Goal: Task Accomplishment & Management: Use online tool/utility

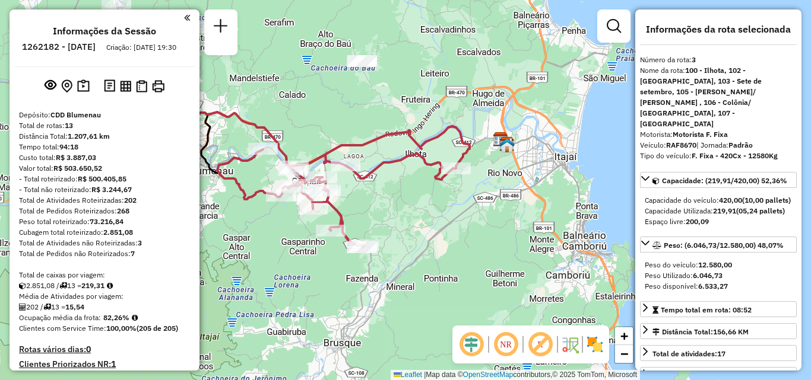
select select "**********"
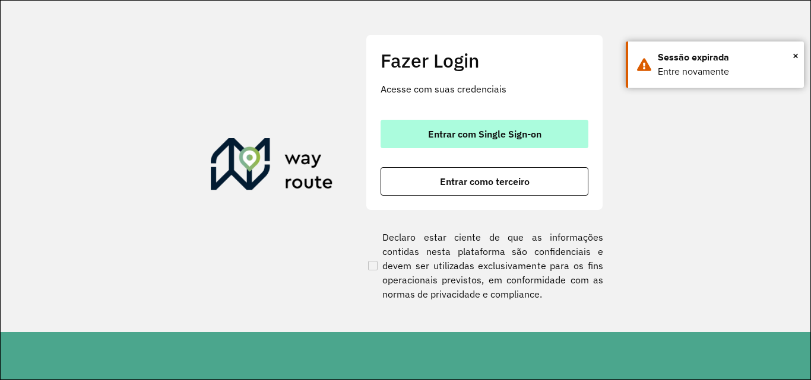
click at [472, 142] on button "Entrar com Single Sign-on" at bounding box center [484, 134] width 208 height 28
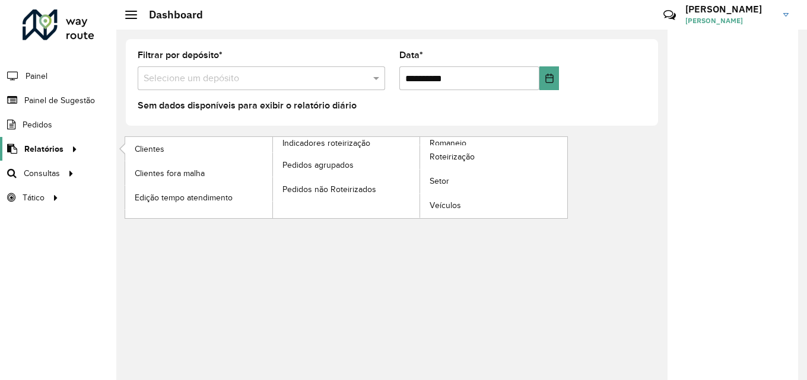
click at [40, 149] on span "Relatórios" at bounding box center [43, 149] width 39 height 12
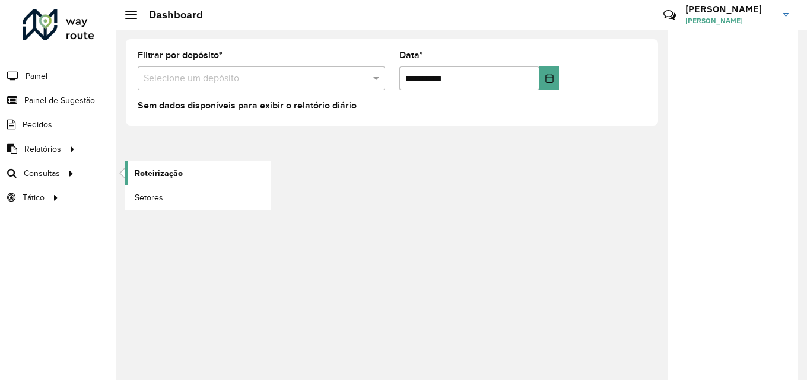
click at [167, 172] on span "Roteirização" at bounding box center [159, 173] width 48 height 12
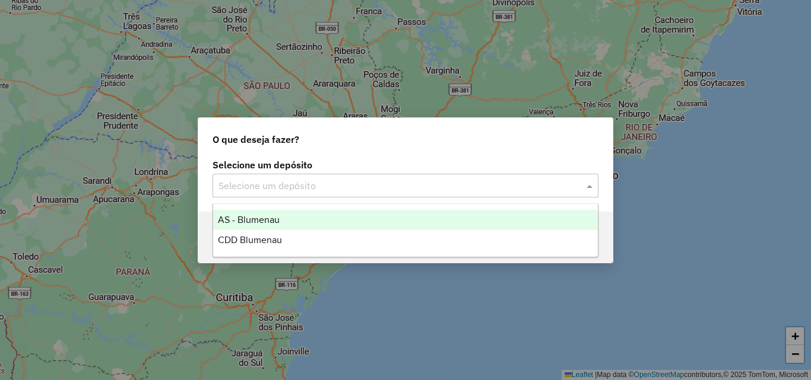
click at [270, 186] on input "text" at bounding box center [393, 186] width 350 height 14
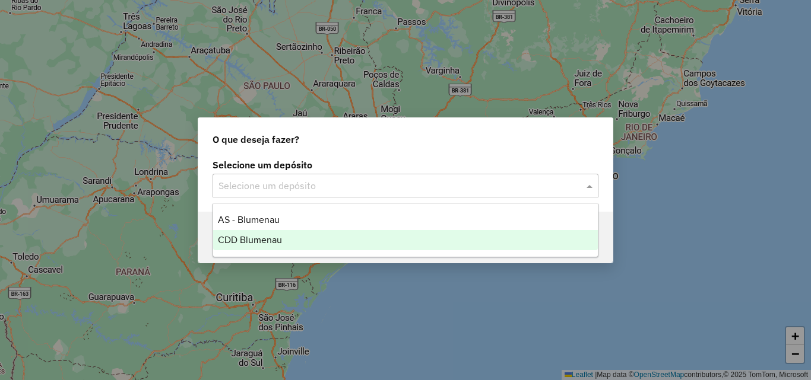
click at [259, 235] on span "CDD Blumenau" at bounding box center [250, 240] width 64 height 10
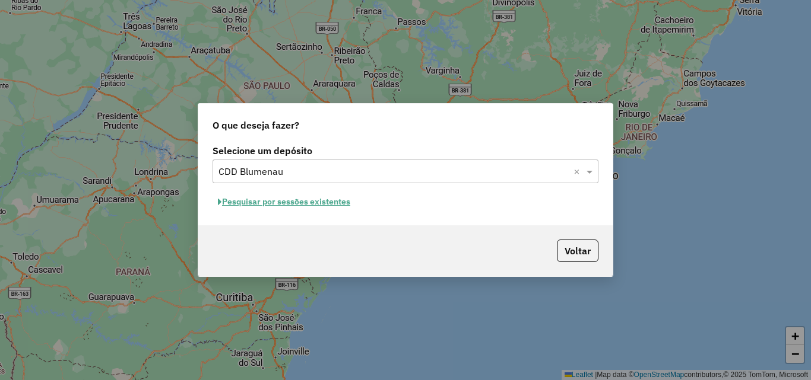
click at [332, 198] on button "Pesquisar por sessões existentes" at bounding box center [283, 202] width 143 height 18
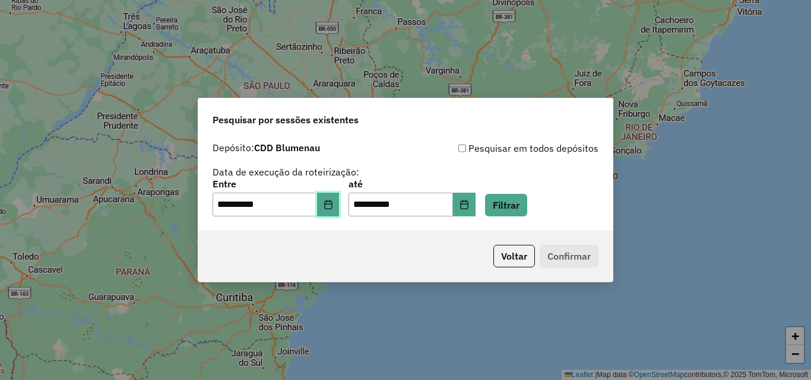
click at [339, 208] on button "Choose Date" at bounding box center [328, 205] width 23 height 24
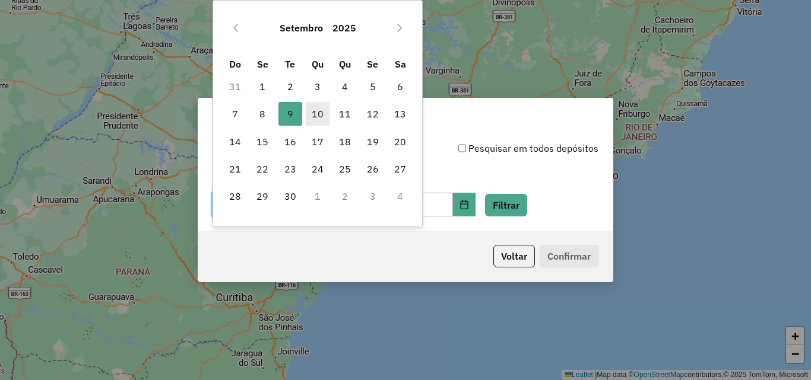
click at [318, 111] on span "10" at bounding box center [318, 114] width 24 height 24
type input "**********"
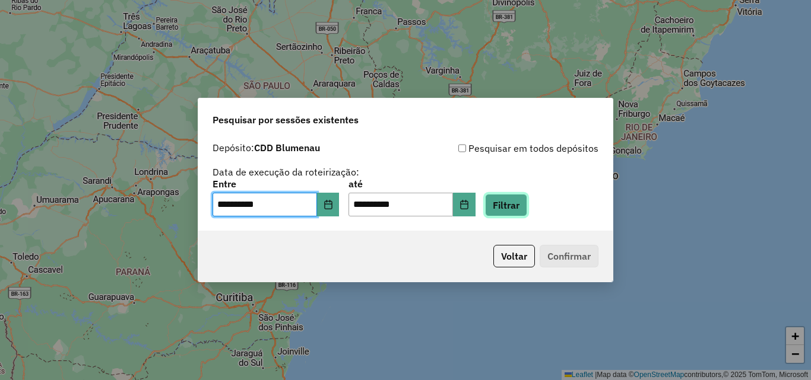
click at [519, 207] on button "Filtrar" at bounding box center [506, 205] width 42 height 23
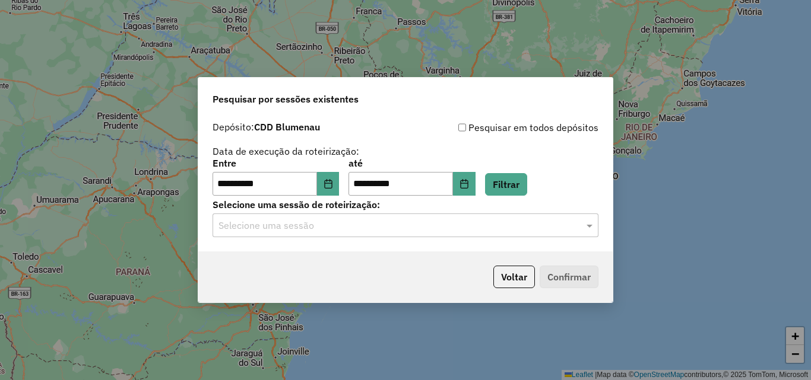
click at [406, 227] on input "text" at bounding box center [393, 226] width 350 height 14
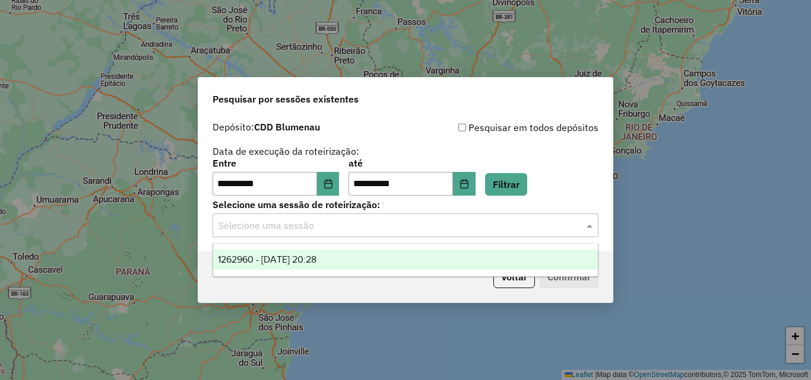
click at [294, 253] on div "1262960 - 10/09/2025 20:28" at bounding box center [405, 260] width 385 height 20
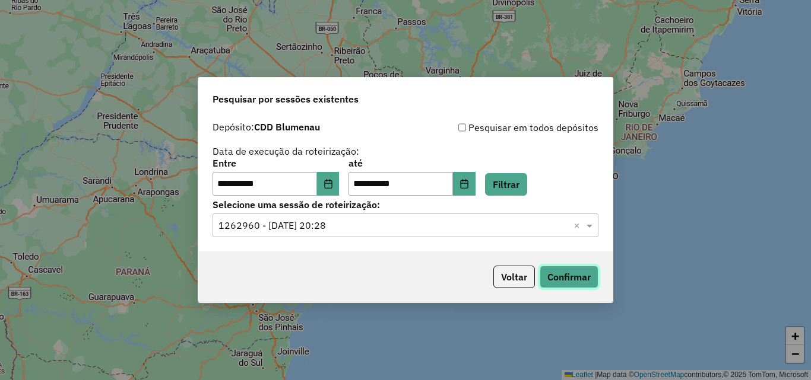
click at [572, 286] on button "Confirmar" at bounding box center [569, 277] width 59 height 23
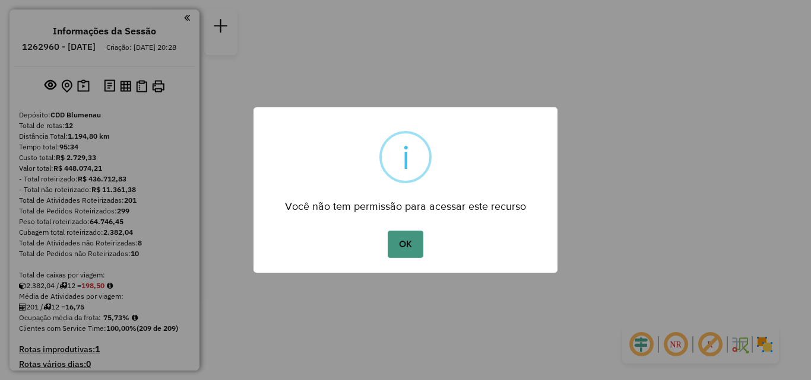
click at [402, 249] on button "OK" at bounding box center [405, 244] width 35 height 27
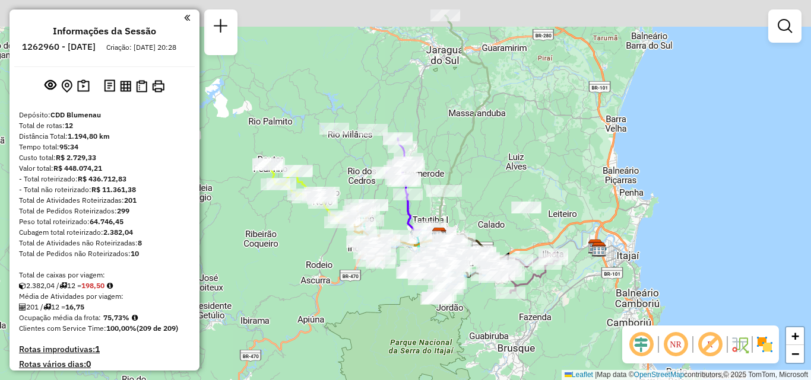
click at [342, 280] on div "Janela de atendimento Grade de atendimento Capacidade Transportadoras Veículos …" at bounding box center [405, 190] width 811 height 380
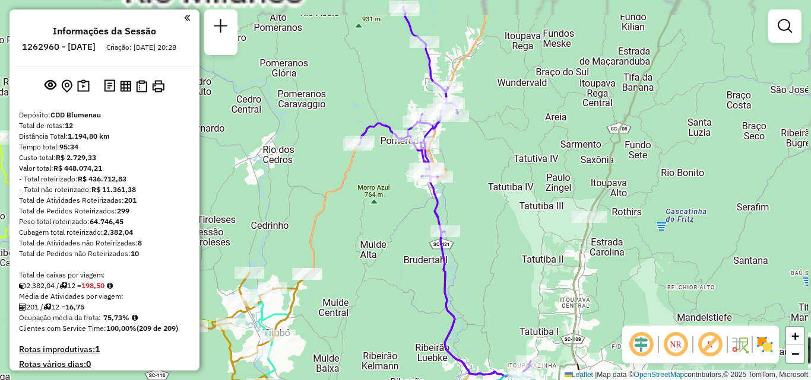
drag, startPoint x: 458, startPoint y: 219, endPoint x: 439, endPoint y: 195, distance: 31.2
click at [454, 217] on div "Janela de atendimento Grade de atendimento Capacidade Transportadoras Veículos …" at bounding box center [405, 190] width 811 height 380
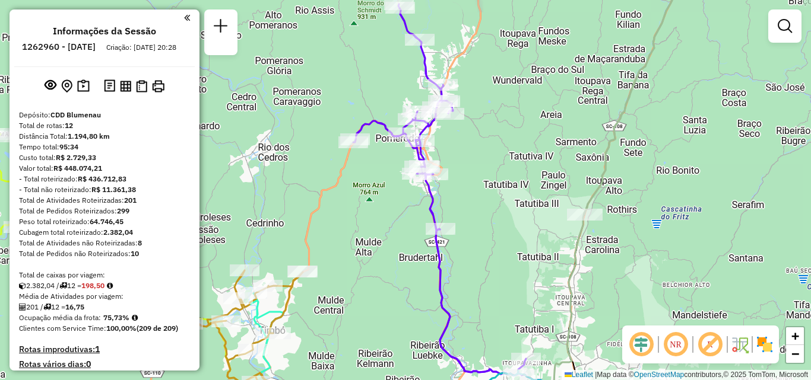
drag, startPoint x: 489, startPoint y: 248, endPoint x: 491, endPoint y: 147, distance: 101.5
click at [493, 193] on div "Rota 2 - Placa IZC5B43 92810027 - PETRO POSTO UNIAO LT [PERSON_NAME] de atendim…" at bounding box center [405, 190] width 811 height 380
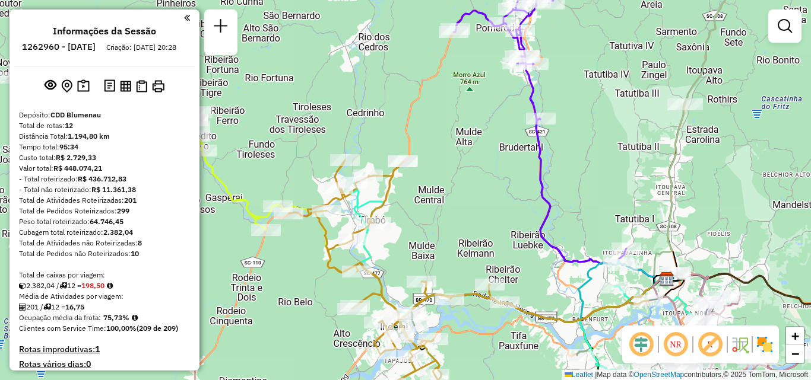
drag, startPoint x: 431, startPoint y: 198, endPoint x: 492, endPoint y: 198, distance: 61.1
click at [492, 198] on div "Janela de atendimento Grade de atendimento Capacidade Transportadoras Veículos …" at bounding box center [405, 190] width 811 height 380
click at [550, 179] on div "Janela de atendimento Grade de atendimento Capacidade Transportadoras Veículos …" at bounding box center [405, 190] width 811 height 380
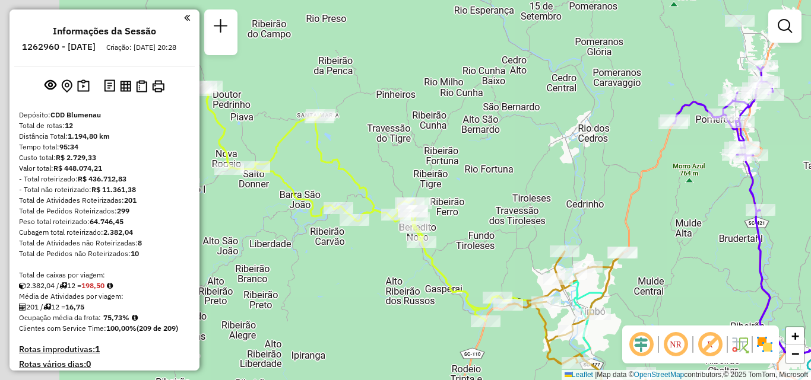
drag, startPoint x: 399, startPoint y: 254, endPoint x: 400, endPoint y: 245, distance: 9.5
click at [400, 255] on div "Rota 4 - Placa RLI8J67 92806408 - SOCCER 7 CARIJOS Rota 8 - Placa LZB3H77 92800…" at bounding box center [405, 190] width 811 height 380
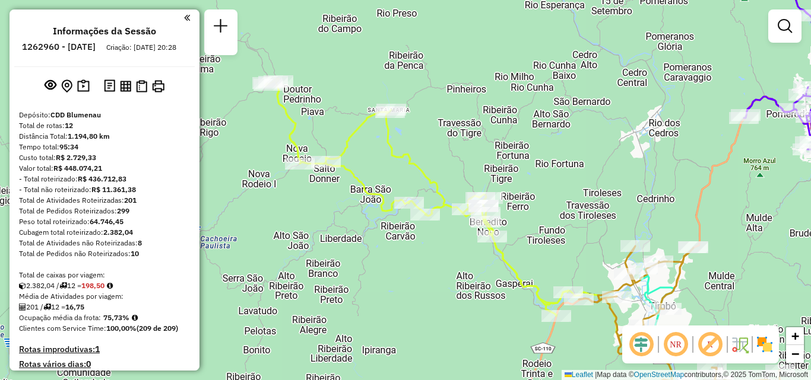
drag, startPoint x: 364, startPoint y: 296, endPoint x: 488, endPoint y: 289, distance: 123.7
click at [488, 289] on div "Rota 8 - Placa LZB3H77 92800594 - POSTO Z2 LTDA Rota 4 - Placa RLI8J67 92811497…" at bounding box center [405, 190] width 811 height 380
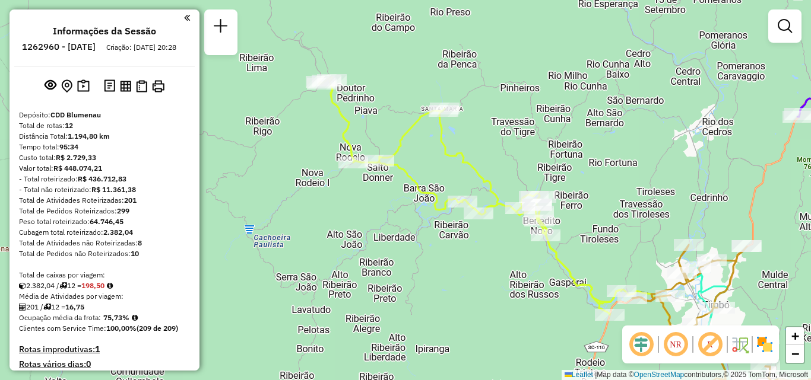
click at [331, 226] on div "Rota 8 - Placa LZB3H77 92800594 - POSTO Z2 LTDA Rota 4 - Placa RLI8J67 92811497…" at bounding box center [405, 190] width 811 height 380
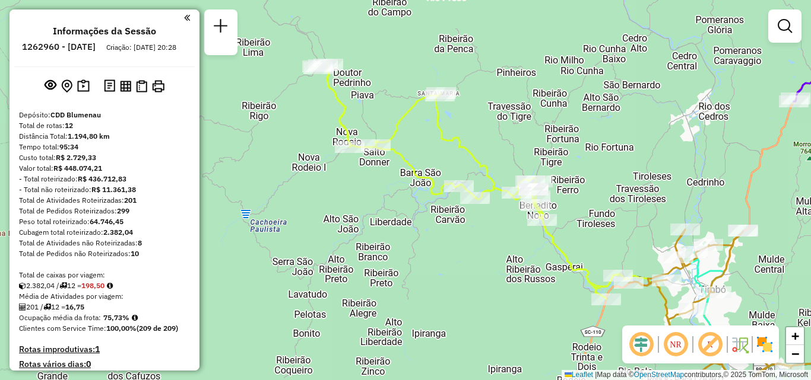
drag, startPoint x: 451, startPoint y: 299, endPoint x: 388, endPoint y: 247, distance: 81.0
click at [396, 253] on div "Rota 8 - Placa LZB3H77 92800594 - POSTO Z2 LTDA Rota 4 - Placa RLI8J67 92811497…" at bounding box center [405, 190] width 811 height 380
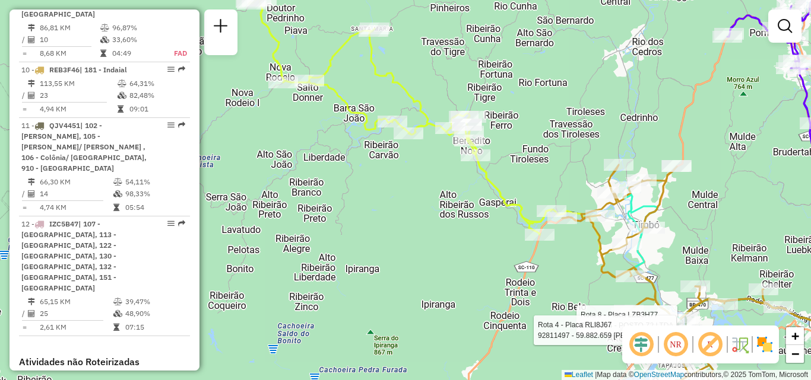
scroll to position [1386, 0]
click at [391, 220] on div "Rota 8 - Placa LZB3H77 92800594 - POSTO Z2 LTDA Rota 4 - Placa RLI8J67 92811497…" at bounding box center [405, 190] width 811 height 380
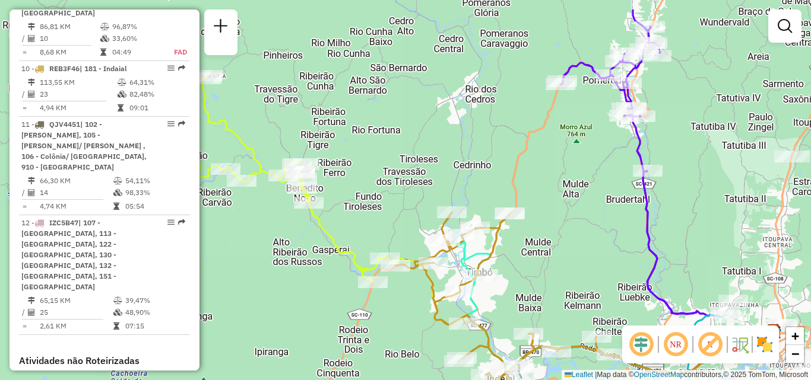
drag, startPoint x: 367, startPoint y: 243, endPoint x: 245, endPoint y: 291, distance: 132.1
click at [251, 302] on div "Janela de atendimento Grade de atendimento Capacidade Transportadoras Veículos …" at bounding box center [405, 190] width 811 height 380
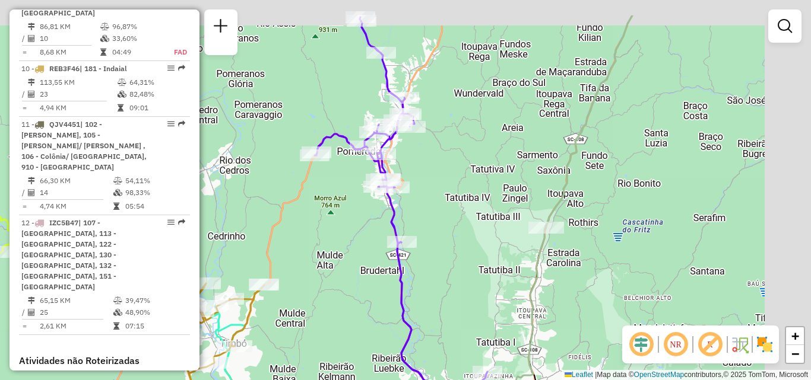
drag, startPoint x: 581, startPoint y: 195, endPoint x: 362, endPoint y: 240, distance: 223.5
click at [365, 252] on div "Janela de atendimento Grade de atendimento Capacidade Transportadoras Veículos …" at bounding box center [405, 190] width 811 height 380
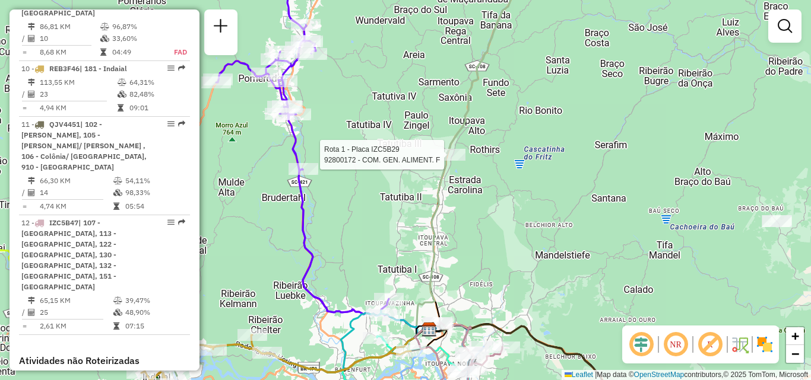
click at [507, 151] on div "Rota 1 - Placa IZC5B29 92800172 - COM. GEN. ALIMENT. F [PERSON_NAME] de atendim…" at bounding box center [405, 190] width 811 height 380
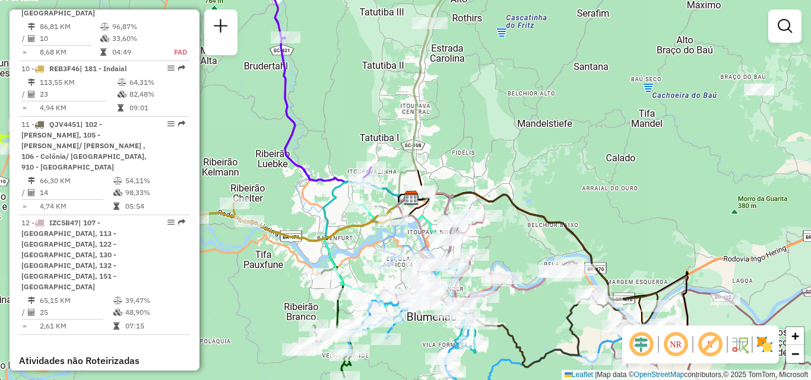
drag, startPoint x: 511, startPoint y: 179, endPoint x: 488, endPoint y: 104, distance: 78.1
click at [494, 193] on icon at bounding box center [526, 249] width 261 height 113
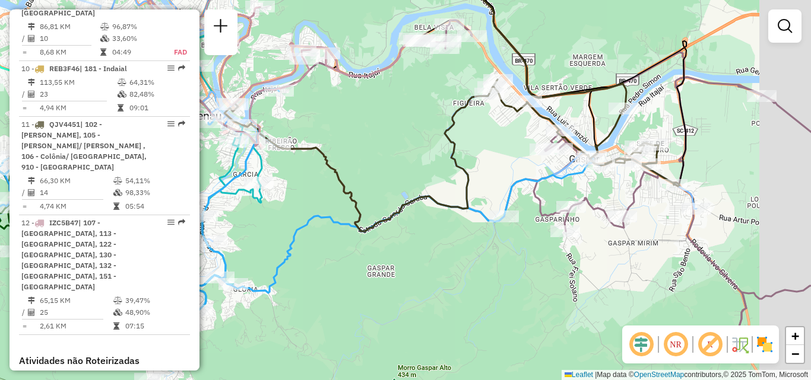
drag, startPoint x: 415, startPoint y: 197, endPoint x: 399, endPoint y: 188, distance: 18.3
click at [401, 193] on icon at bounding box center [451, 156] width 455 height 152
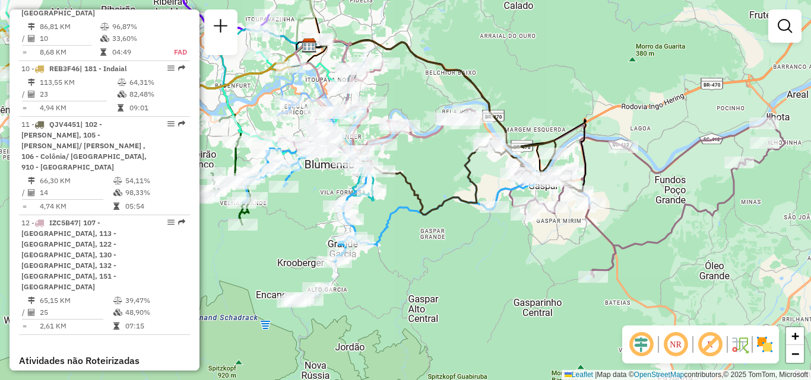
drag, startPoint x: 420, startPoint y: 190, endPoint x: 324, endPoint y: 173, distance: 97.0
click at [355, 174] on icon at bounding box center [468, 177] width 227 height 76
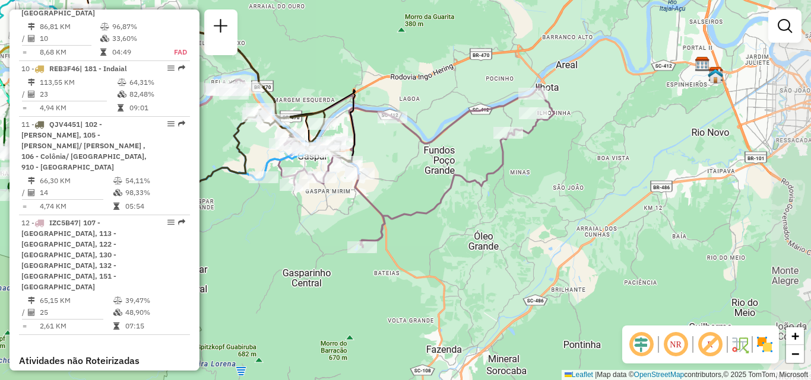
drag, startPoint x: 590, startPoint y: 208, endPoint x: 477, endPoint y: 199, distance: 113.7
click at [477, 199] on div "Janela de atendimento Grade de atendimento Capacidade Transportadoras Veículos …" at bounding box center [405, 190] width 811 height 380
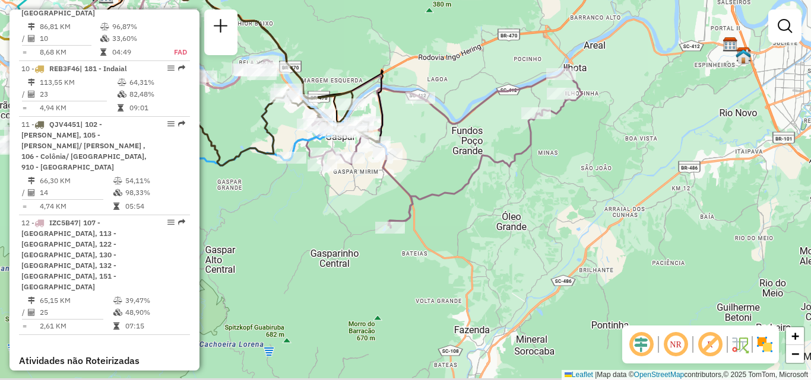
drag, startPoint x: 519, startPoint y: 197, endPoint x: 546, endPoint y: 178, distance: 33.3
click at [546, 178] on div "Janela de atendimento Grade de atendimento Capacidade Transportadoras Veículos …" at bounding box center [405, 190] width 811 height 380
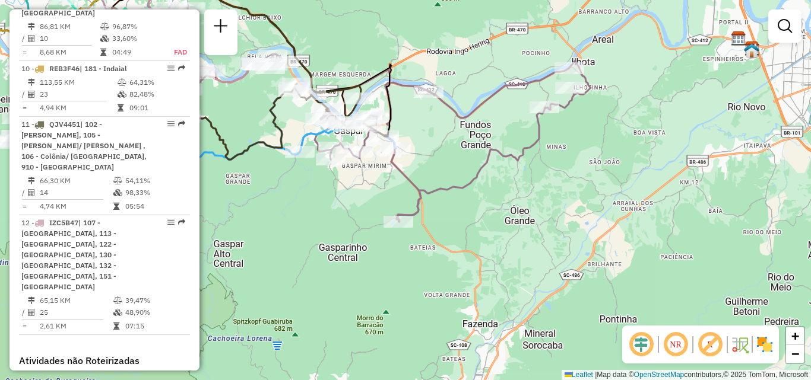
drag, startPoint x: 436, startPoint y: 243, endPoint x: 474, endPoint y: 225, distance: 42.0
click at [474, 225] on div "Janela de atendimento Grade de atendimento Capacidade Transportadoras Veículos …" at bounding box center [405, 190] width 811 height 380
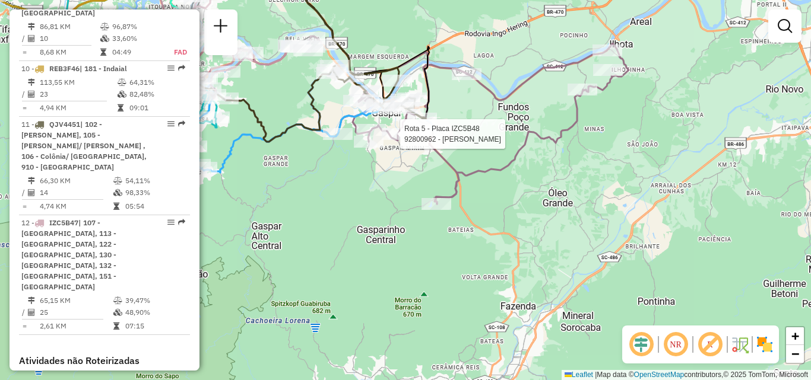
select select "**********"
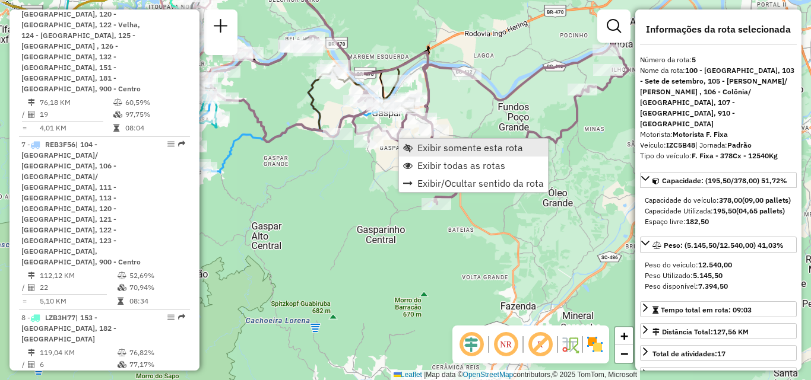
scroll to position [763, 0]
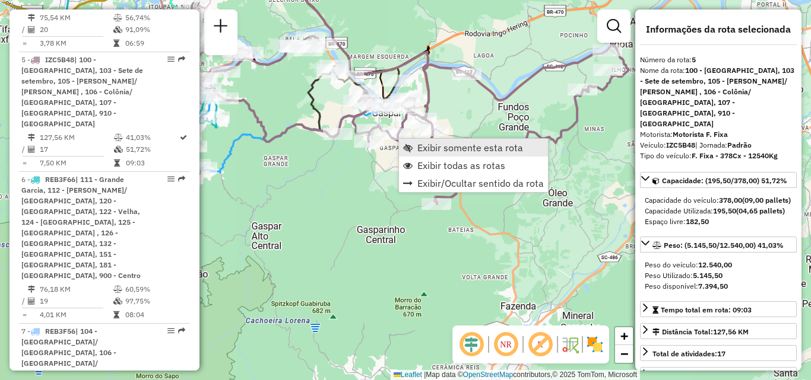
click at [440, 148] on span "Exibir somente esta rota" at bounding box center [470, 147] width 106 height 9
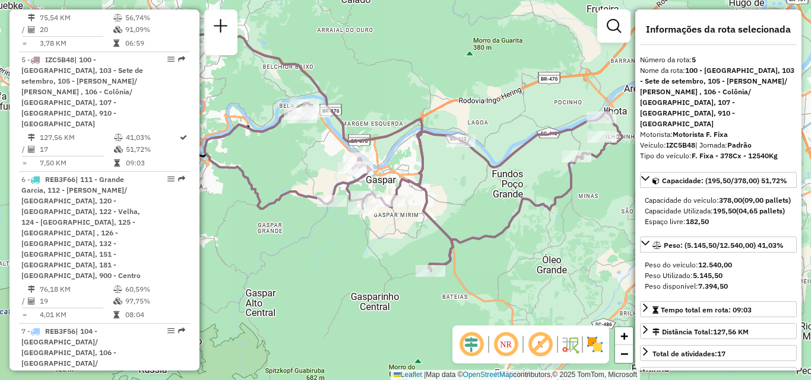
drag, startPoint x: 339, startPoint y: 278, endPoint x: 296, endPoint y: 226, distance: 68.3
click at [298, 227] on div "Janela de atendimento Grade de atendimento Capacidade Transportadoras Veículos …" at bounding box center [405, 190] width 811 height 380
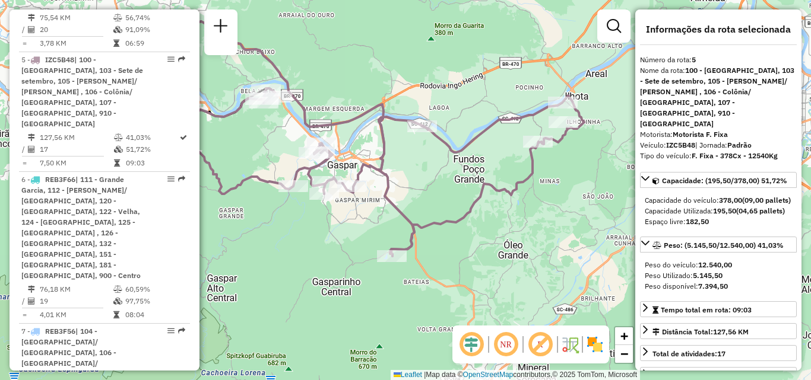
click at [327, 234] on div "Janela de atendimento Grade de atendimento Capacidade Transportadoras Veículos …" at bounding box center [405, 190] width 811 height 380
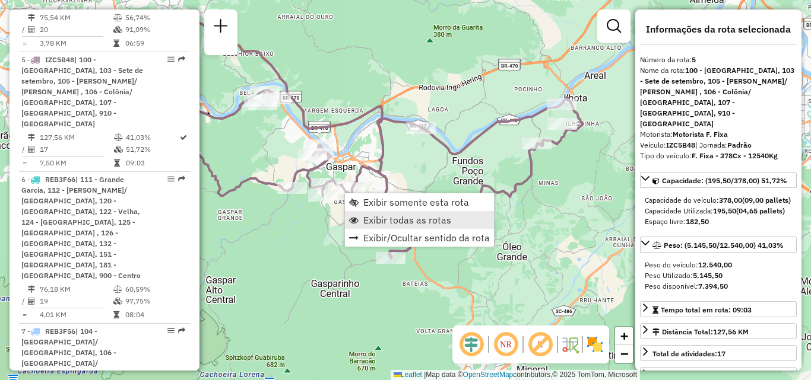
click at [403, 221] on span "Exibir todas as rotas" at bounding box center [407, 219] width 88 height 9
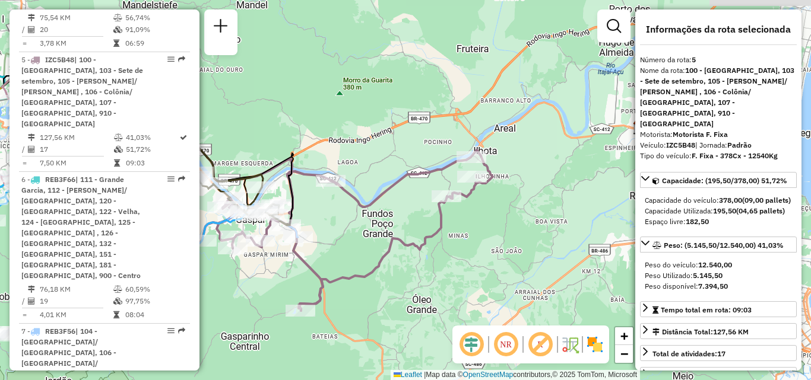
drag, startPoint x: 512, startPoint y: 226, endPoint x: 402, endPoint y: 286, distance: 125.6
click at [398, 294] on div "Janela de atendimento Grade de atendimento Capacidade Transportadoras Veículos …" at bounding box center [405, 190] width 811 height 380
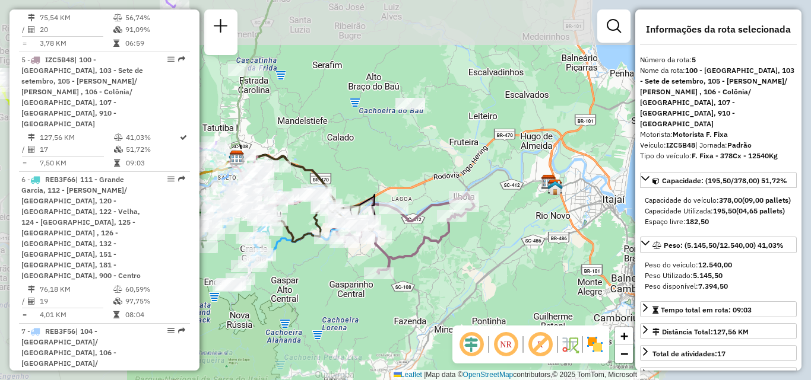
drag, startPoint x: 501, startPoint y: 249, endPoint x: 516, endPoint y: 252, distance: 15.7
click at [516, 252] on div "Janela de atendimento Grade de atendimento Capacidade Transportadoras Veículos …" at bounding box center [405, 190] width 811 height 380
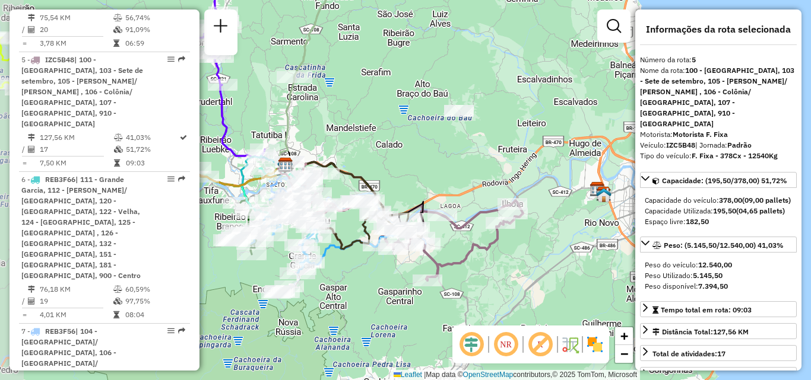
drag, startPoint x: 378, startPoint y: 150, endPoint x: 491, endPoint y: 203, distance: 124.5
click at [488, 202] on div "Janela de atendimento Grade de atendimento Capacidade Transportadoras Veículos …" at bounding box center [405, 190] width 811 height 380
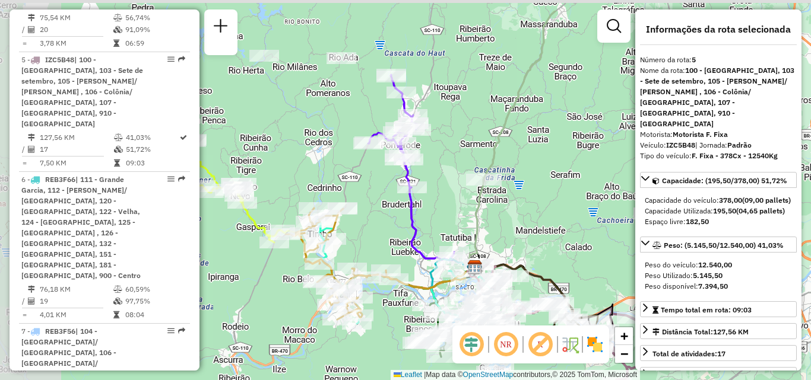
drag, startPoint x: 470, startPoint y: 186, endPoint x: 528, endPoint y: 227, distance: 70.7
click at [540, 239] on div "Janela de atendimento Grade de atendimento Capacidade Transportadoras Veículos …" at bounding box center [405, 190] width 811 height 380
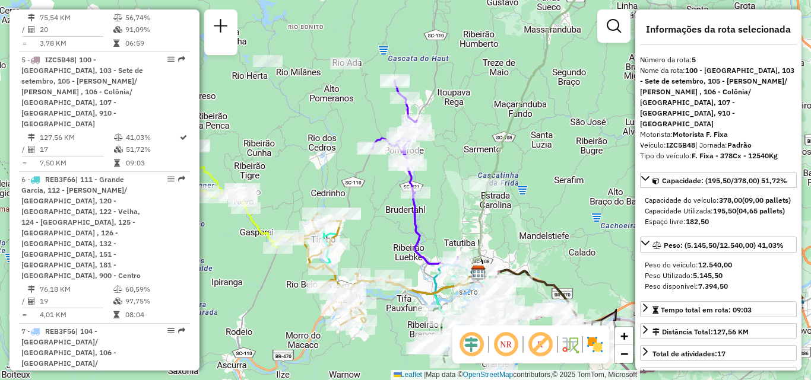
drag, startPoint x: 497, startPoint y: 205, endPoint x: 429, endPoint y: 144, distance: 91.6
click at [419, 133] on div "Janela de atendimento Grade de atendimento Capacidade Transportadoras Veículos …" at bounding box center [405, 190] width 811 height 380
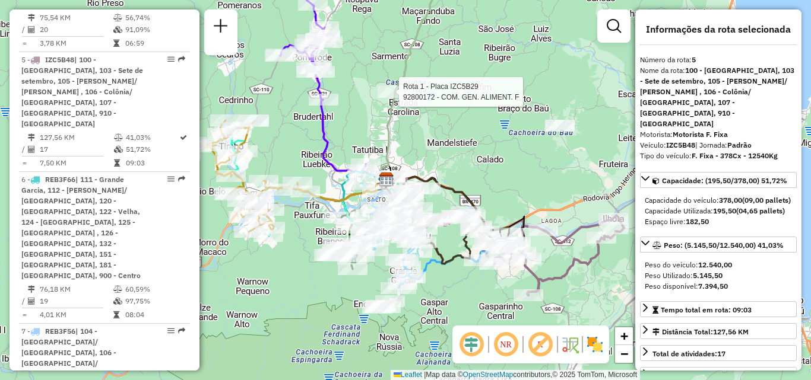
drag, startPoint x: 461, startPoint y: 167, endPoint x: 453, endPoint y: 131, distance: 36.3
click at [453, 132] on div "Rota 1 - Placa IZC5B29 92800172 - COM. GEN. ALIMENT. F [PERSON_NAME] de atendim…" at bounding box center [405, 190] width 811 height 380
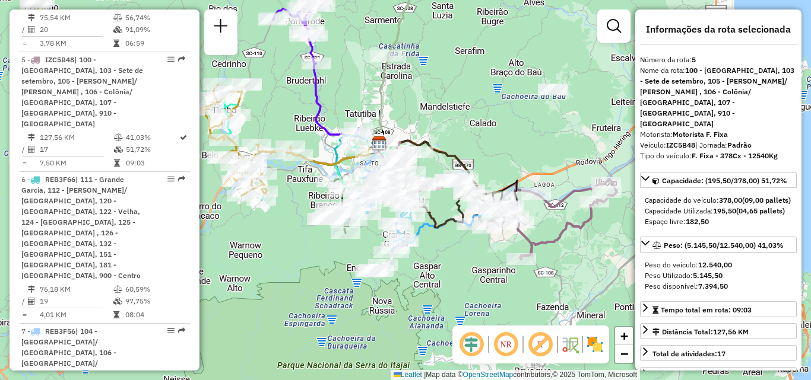
click at [408, 94] on div "Rota 1 - Placa IZC5B29 92800172 - COM. GEN. ALIMENT. F [PERSON_NAME] de atendim…" at bounding box center [405, 190] width 811 height 380
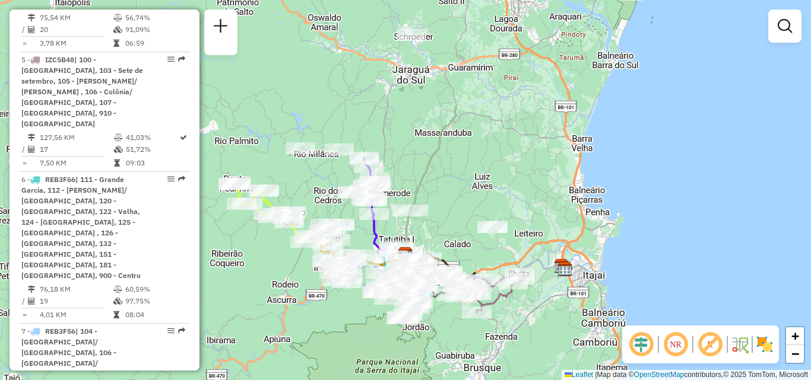
drag, startPoint x: 436, startPoint y: 113, endPoint x: 434, endPoint y: 220, distance: 107.4
click at [434, 220] on div "Janela de atendimento Grade de atendimento Capacidade Transportadoras Veículos …" at bounding box center [405, 190] width 811 height 380
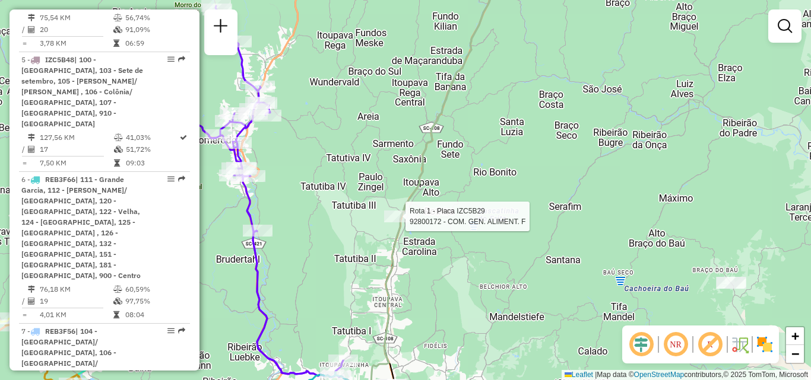
select select "**********"
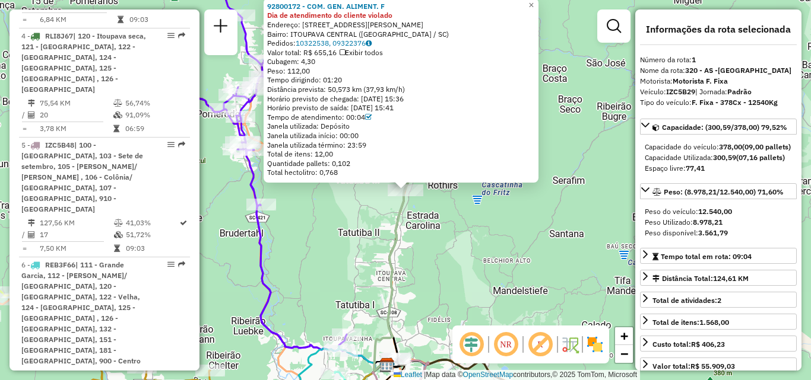
scroll to position [476, 0]
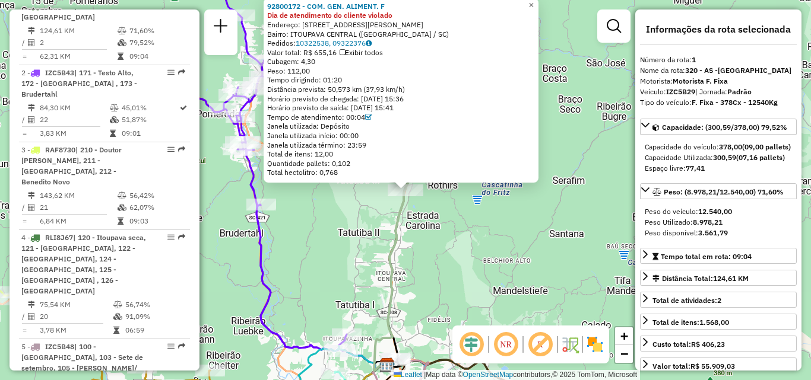
click at [362, 223] on div "92800172 - COM. GEN. ALIMENT. F Dia de atendimento do cliente violado Endereço:…" at bounding box center [405, 190] width 811 height 380
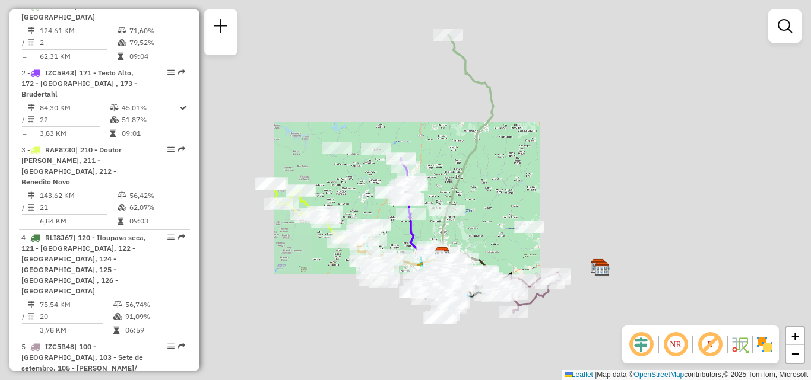
drag, startPoint x: 465, startPoint y: 231, endPoint x: 429, endPoint y: 178, distance: 64.0
click at [435, 185] on div "Janela de atendimento Grade de atendimento Capacidade Transportadoras Veículos …" at bounding box center [405, 190] width 811 height 380
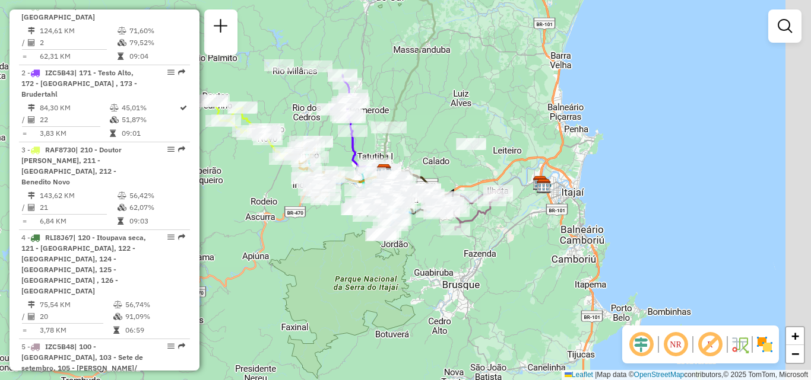
drag, startPoint x: 465, startPoint y: 199, endPoint x: 431, endPoint y: 155, distance: 55.8
click at [431, 155] on div "Janela de atendimento Grade de atendimento Capacidade Transportadoras Veículos …" at bounding box center [405, 190] width 811 height 380
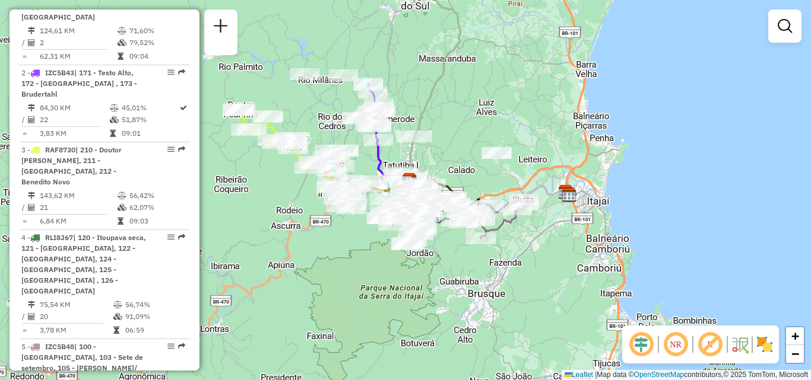
drag, startPoint x: 336, startPoint y: 256, endPoint x: 362, endPoint y: 266, distance: 27.8
click at [362, 266] on div "Janela de atendimento Grade de atendimento Capacidade Transportadoras Veículos …" at bounding box center [405, 190] width 811 height 380
drag, startPoint x: 282, startPoint y: 218, endPoint x: 272, endPoint y: 222, distance: 10.9
click at [274, 222] on div "Rota 3 - Placa RAF8730 92800483 - MERCEARIA DOZE LTDA Janela de atendimento Gra…" at bounding box center [405, 190] width 811 height 380
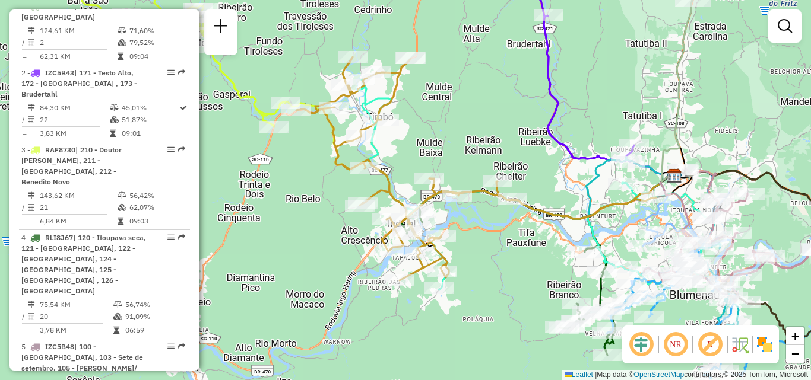
drag, startPoint x: 413, startPoint y: 110, endPoint x: 442, endPoint y: 170, distance: 66.4
click at [442, 170] on div "Janela de atendimento Grade de atendimento Capacidade Transportadoras Veículos …" at bounding box center [405, 190] width 811 height 380
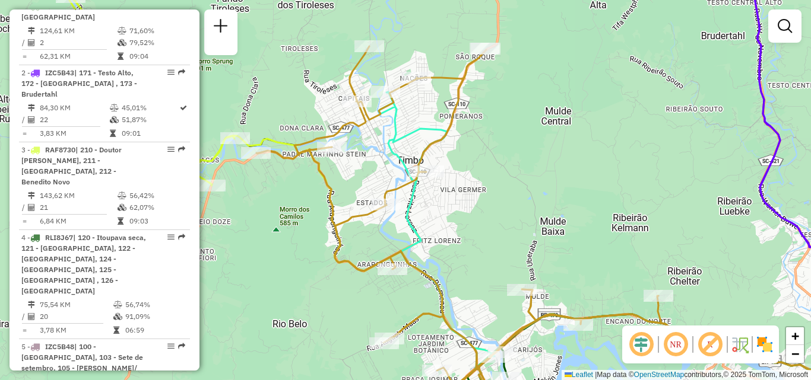
drag, startPoint x: 462, startPoint y: 200, endPoint x: 471, endPoint y: 182, distance: 19.6
click at [471, 186] on div "Janela de atendimento Grade de atendimento Capacidade Transportadoras Veículos …" at bounding box center [405, 190] width 811 height 380
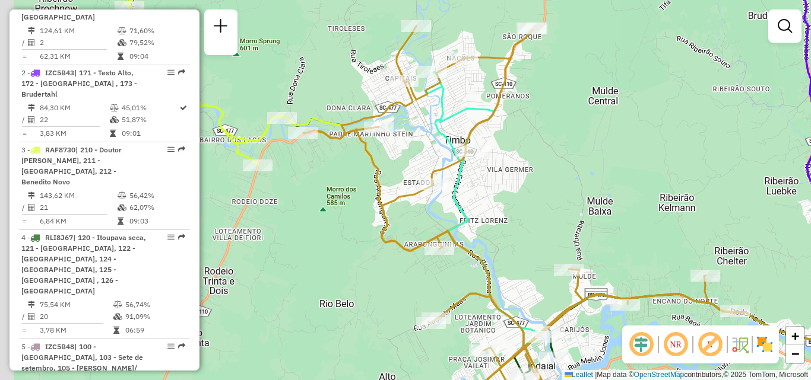
click at [532, 160] on div "Janela de atendimento Grade de atendimento Capacidade Transportadoras Veículos …" at bounding box center [405, 190] width 811 height 380
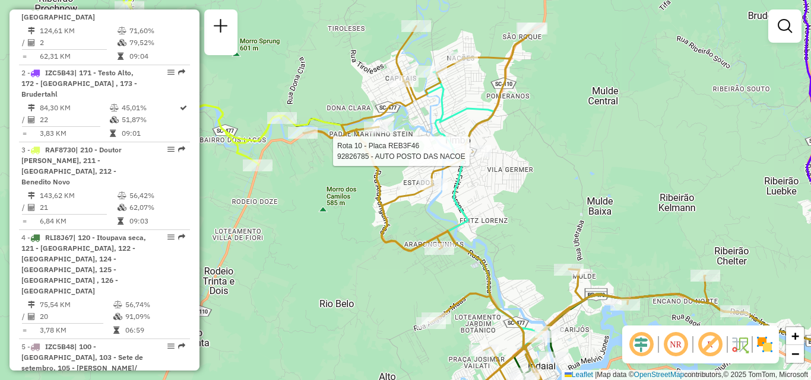
select select "**********"
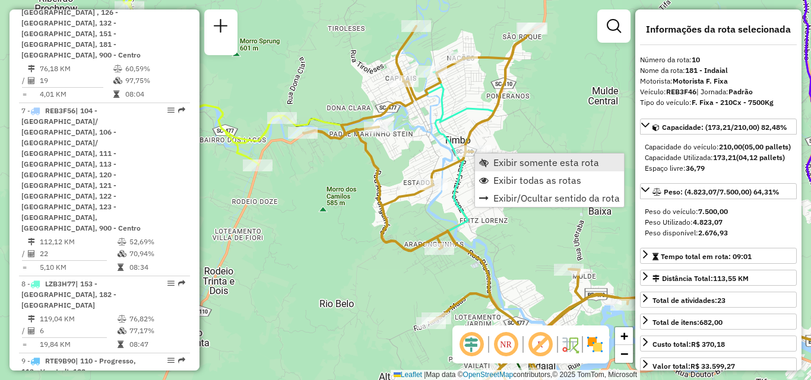
scroll to position [1256, 0]
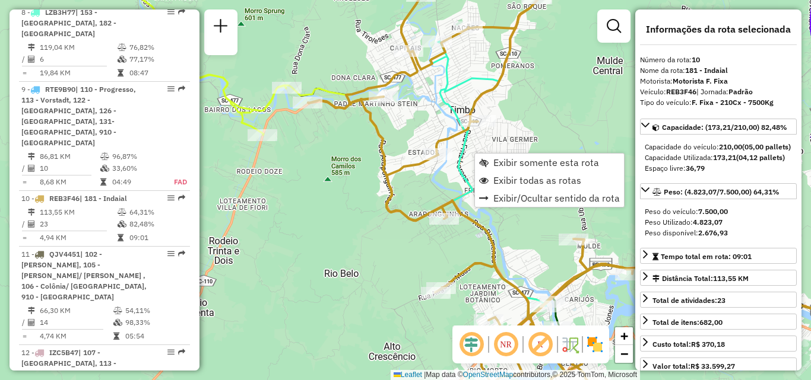
drag, startPoint x: 346, startPoint y: 147, endPoint x: 348, endPoint y: 107, distance: 40.4
click at [349, 118] on div "Janela de atendimento Grade de atendimento Capacidade Transportadoras Veículos …" at bounding box center [405, 190] width 811 height 380
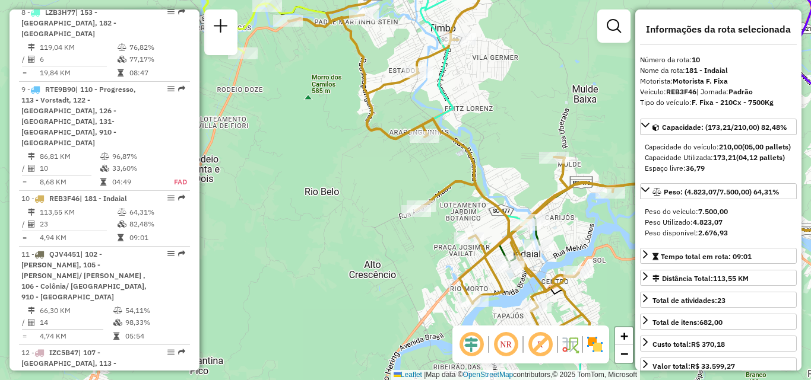
drag, startPoint x: 353, startPoint y: 170, endPoint x: 318, endPoint y: 137, distance: 47.9
click at [321, 140] on div "Janela de atendimento Grade de atendimento Capacidade Transportadoras Veículos …" at bounding box center [405, 190] width 811 height 380
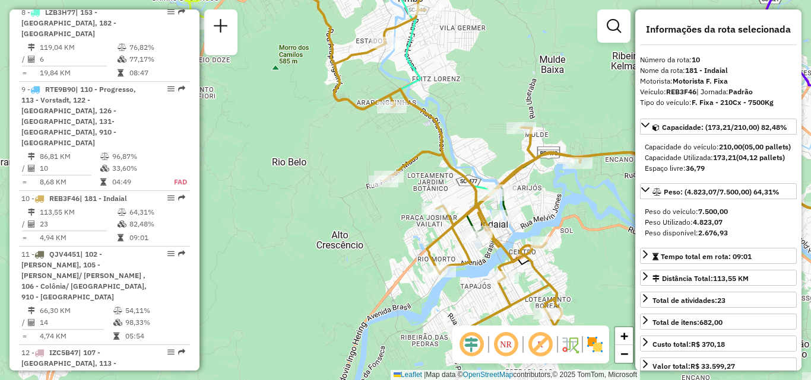
drag, startPoint x: 356, startPoint y: 217, endPoint x: 320, endPoint y: 189, distance: 45.6
click at [320, 189] on div "Janela de atendimento Grade de atendimento Capacidade Transportadoras Veículos …" at bounding box center [405, 190] width 811 height 380
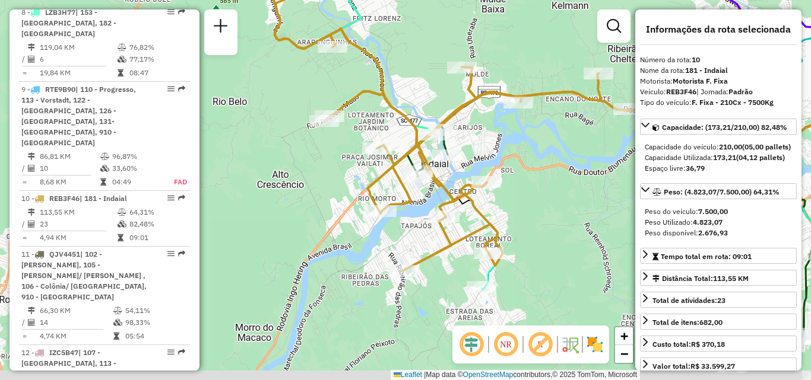
click at [547, 194] on div "Janela de atendimento Grade de atendimento Capacidade Transportadoras Veículos …" at bounding box center [405, 190] width 811 height 380
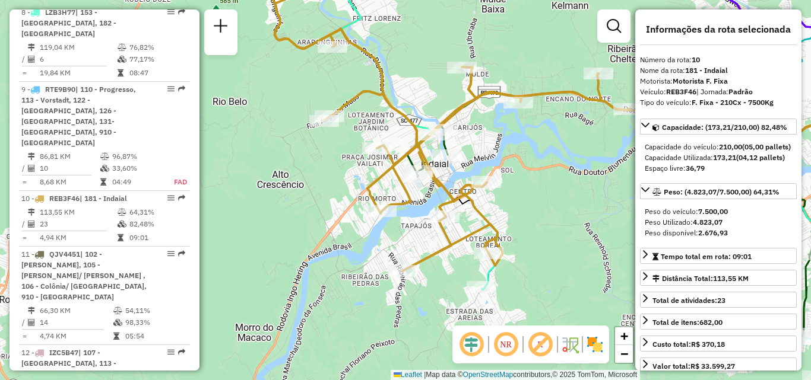
drag, startPoint x: 547, startPoint y: 220, endPoint x: 534, endPoint y: 185, distance: 37.4
click at [534, 185] on div "Rota 10 - Placa REB3F46 92800910 - [PERSON_NAME] ME Janela de atendimento Grade…" at bounding box center [405, 190] width 811 height 380
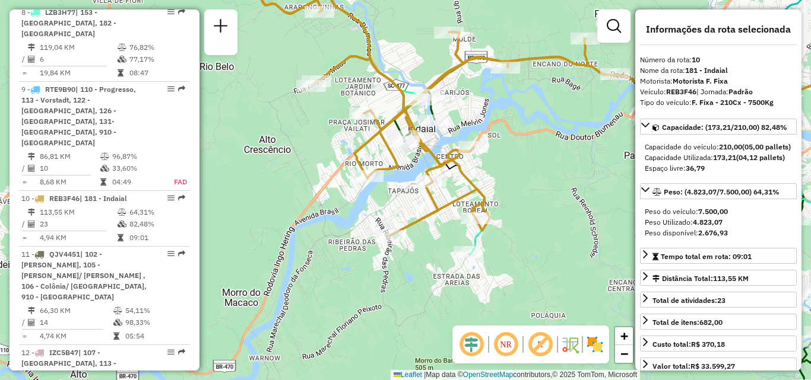
click at [542, 210] on div "Janela de atendimento Grade de atendimento Capacidade Transportadoras Veículos …" at bounding box center [405, 190] width 811 height 380
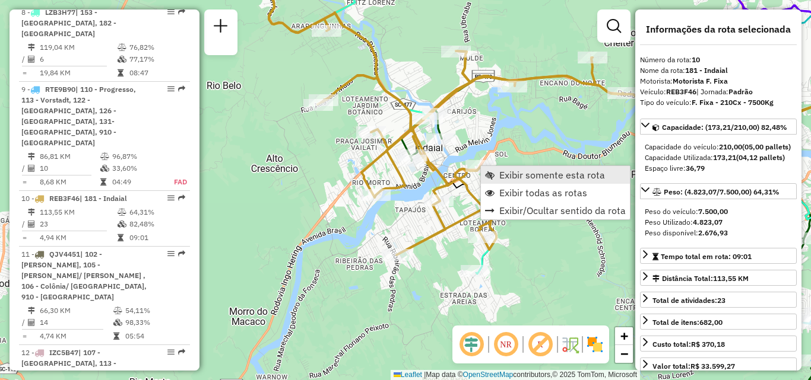
click at [508, 172] on span "Exibir somente esta rota" at bounding box center [552, 174] width 106 height 9
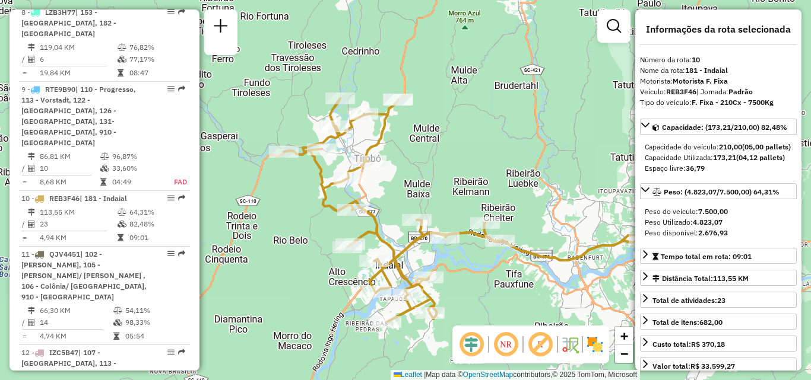
drag, startPoint x: 430, startPoint y: 247, endPoint x: 519, endPoint y: 277, distance: 93.8
click at [519, 277] on div "Janela de atendimento Grade de atendimento Capacidade Transportadoras Veículos …" at bounding box center [405, 190] width 811 height 380
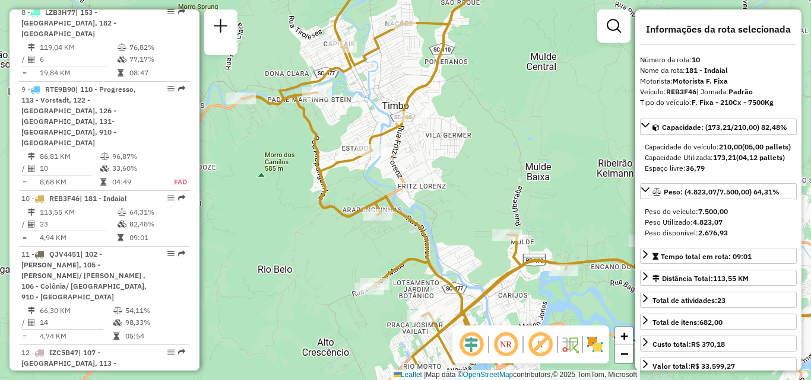
drag, startPoint x: 412, startPoint y: 205, endPoint x: 491, endPoint y: 106, distance: 126.7
click at [495, 113] on div "Janela de atendimento Grade de atendimento Capacidade Transportadoras Veículos …" at bounding box center [405, 190] width 811 height 380
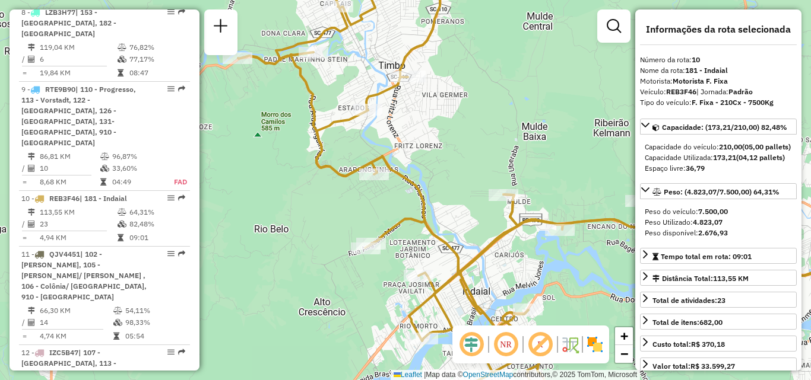
drag, startPoint x: 461, startPoint y: 211, endPoint x: 448, endPoint y: 142, distance: 70.1
click at [450, 148] on div "Janela de atendimento Grade de atendimento Capacidade Transportadoras Veículos …" at bounding box center [405, 190] width 811 height 380
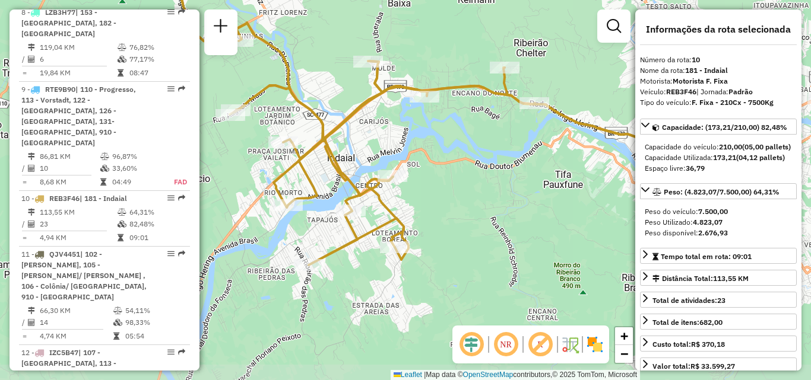
drag, startPoint x: 426, startPoint y: 204, endPoint x: 339, endPoint y: 152, distance: 100.9
click at [339, 152] on div "Janela de atendimento Grade de atendimento Capacidade Transportadoras Veículos …" at bounding box center [405, 190] width 811 height 380
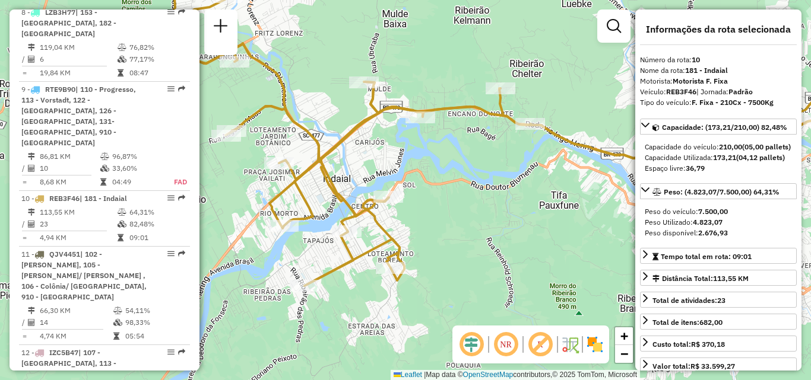
drag, startPoint x: 443, startPoint y: 207, endPoint x: 434, endPoint y: 248, distance: 41.8
click at [434, 248] on div "Janela de atendimento Grade de atendimento Capacidade Transportadoras Veículos …" at bounding box center [405, 190] width 811 height 380
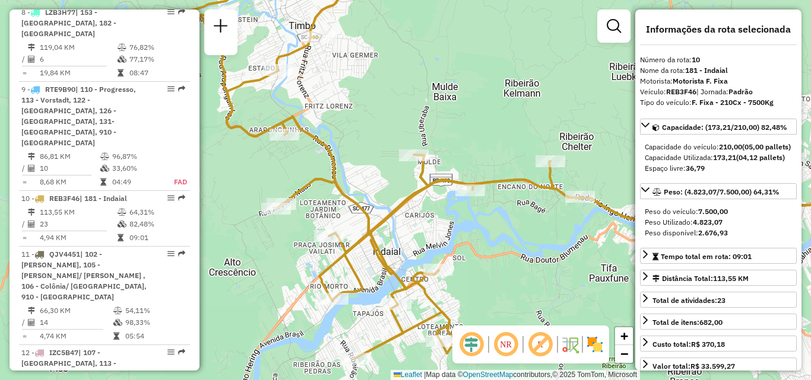
click at [502, 249] on div "Janela de atendimento Grade de atendimento Capacidade Transportadoras Veículos …" at bounding box center [405, 190] width 811 height 380
drag, startPoint x: 519, startPoint y: 249, endPoint x: 488, endPoint y: 257, distance: 32.5
click at [490, 258] on div "Janela de atendimento Grade de atendimento Capacidade Transportadoras Veículos …" at bounding box center [405, 190] width 811 height 380
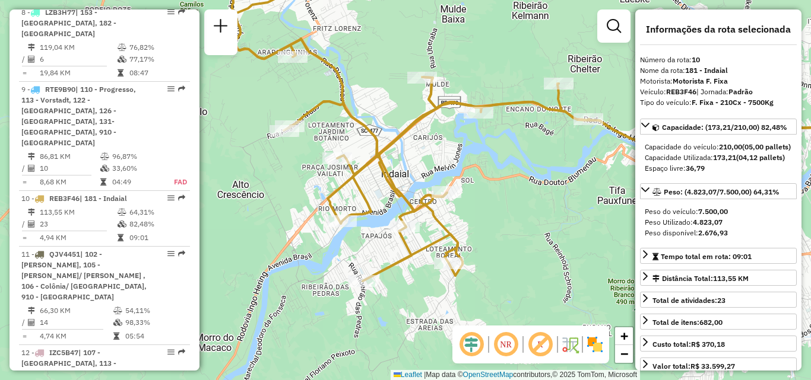
drag, startPoint x: 464, startPoint y: 243, endPoint x: 493, endPoint y: 177, distance: 72.3
click at [493, 174] on div "Janela de atendimento Grade de atendimento Capacidade Transportadoras Veículos …" at bounding box center [405, 190] width 811 height 380
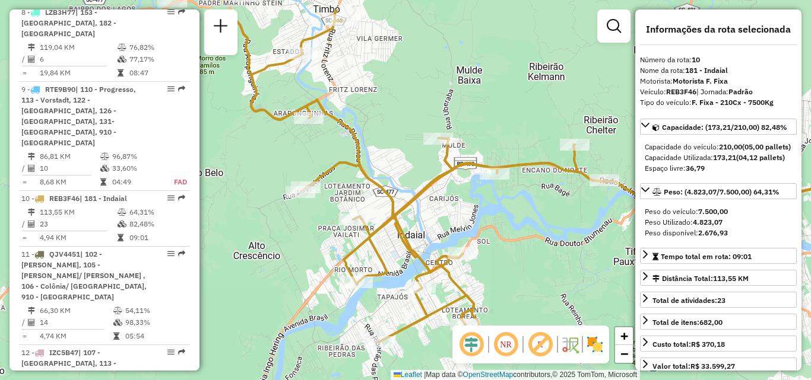
drag, startPoint x: 496, startPoint y: 200, endPoint x: 408, endPoint y: 236, distance: 94.2
click at [518, 247] on div "Janela de atendimento Grade de atendimento Capacidade Transportadoras Veículos …" at bounding box center [405, 190] width 811 height 380
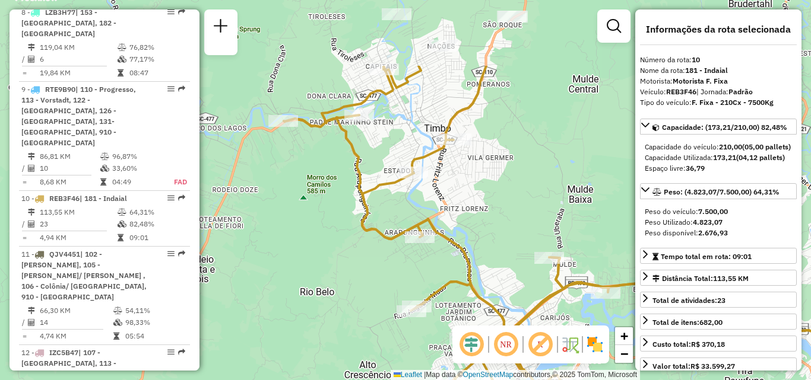
drag, startPoint x: 373, startPoint y: 177, endPoint x: 311, endPoint y: 187, distance: 63.1
click at [318, 190] on icon at bounding box center [638, 264] width 709 height 396
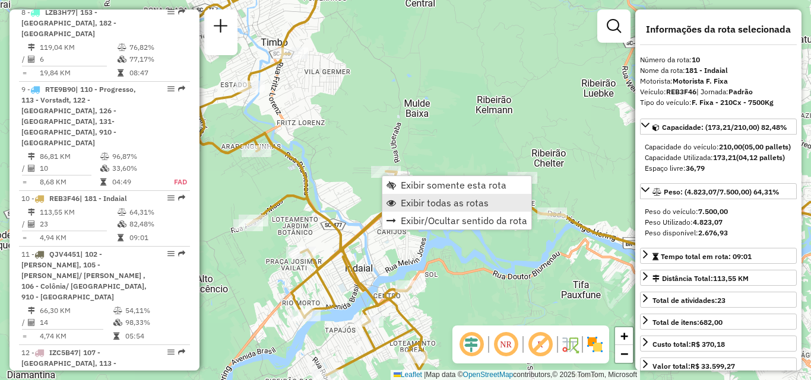
click at [422, 202] on span "Exibir todas as rotas" at bounding box center [445, 202] width 88 height 9
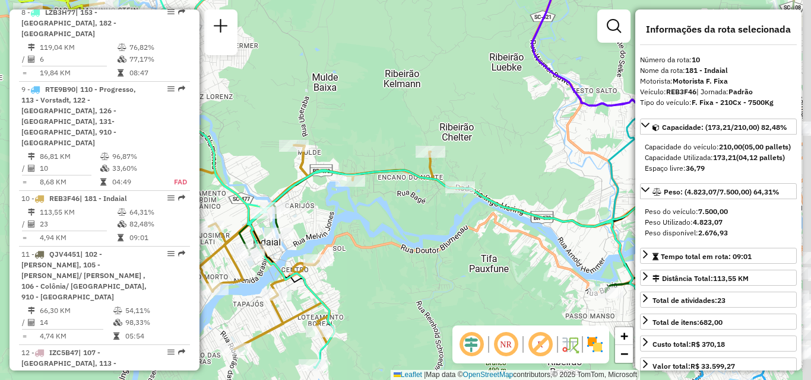
drag, startPoint x: 346, startPoint y: 252, endPoint x: 307, endPoint y: 238, distance: 41.1
click at [329, 246] on div "Janela de atendimento Grade de atendimento Capacidade Transportadoras Veículos …" at bounding box center [405, 190] width 811 height 380
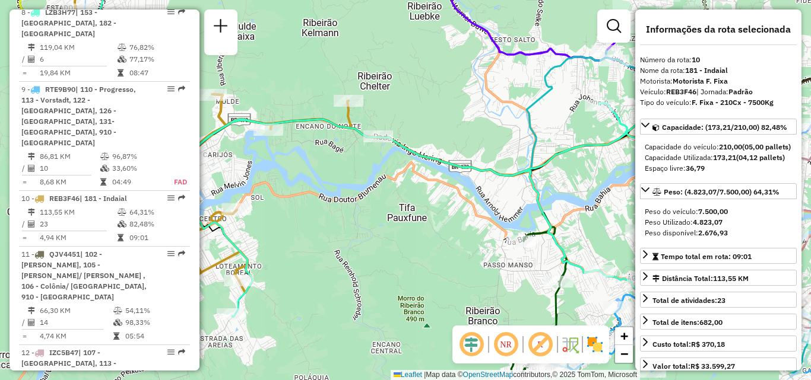
drag, startPoint x: 374, startPoint y: 227, endPoint x: 353, endPoint y: 215, distance: 24.2
click at [365, 222] on div "Janela de atendimento Grade de atendimento Capacidade Transportadoras Veículos …" at bounding box center [405, 190] width 811 height 380
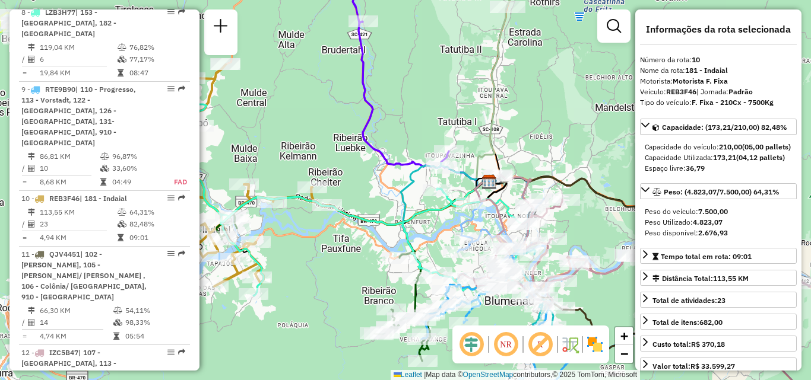
drag, startPoint x: 406, startPoint y: 262, endPoint x: 331, endPoint y: 320, distance: 95.2
click at [332, 321] on div "Janela de atendimento Grade de atendimento Capacidade Transportadoras Veículos …" at bounding box center [405, 190] width 811 height 380
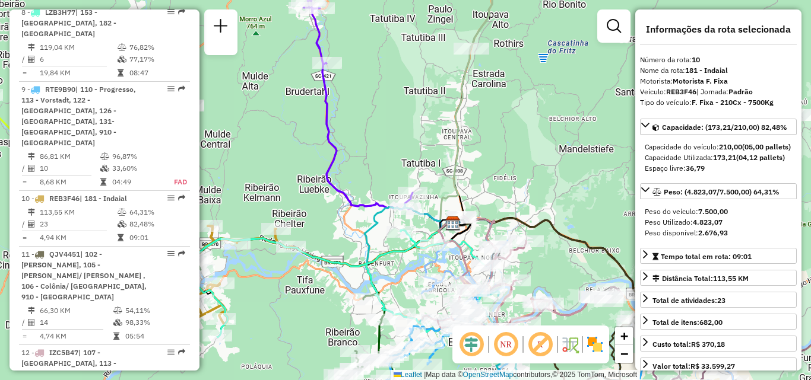
drag, startPoint x: 367, startPoint y: 234, endPoint x: 335, endPoint y: 243, distance: 33.1
click at [364, 243] on icon at bounding box center [440, 312] width 153 height 214
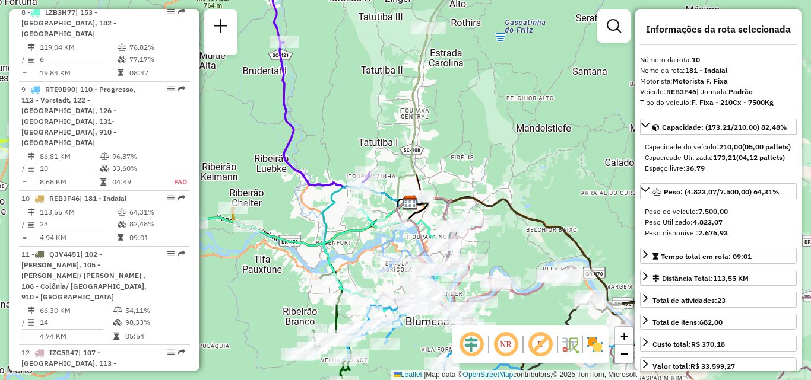
drag, startPoint x: 343, startPoint y: 227, endPoint x: 330, endPoint y: 134, distance: 94.1
click at [331, 184] on icon at bounding box center [398, 281] width 153 height 195
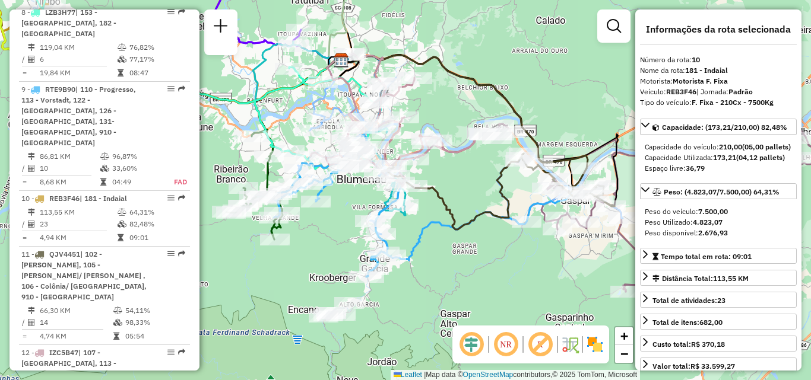
drag, startPoint x: 455, startPoint y: 318, endPoint x: 364, endPoint y: 211, distance: 139.8
click at [353, 203] on div "Rota 7 - Placa REB3F56 92810701 - [PERSON_NAME] Rota 7 - Placa REB3F56 92808599…" at bounding box center [405, 190] width 811 height 380
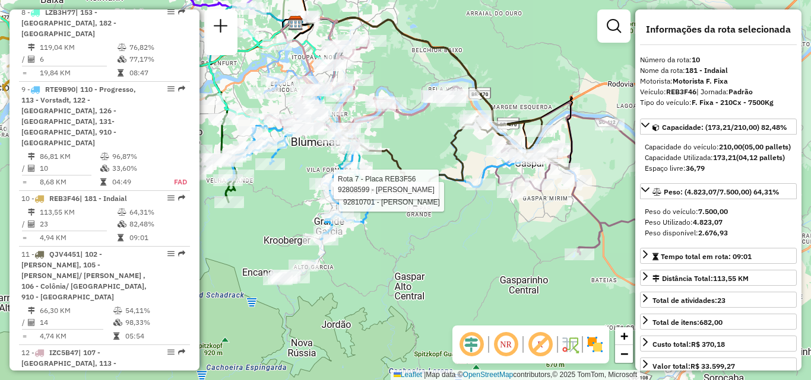
drag, startPoint x: 481, startPoint y: 262, endPoint x: 437, endPoint y: 253, distance: 44.8
click at [437, 253] on div "Rota 7 - Placa REB3F56 92810701 - [PERSON_NAME] Rota 7 - Placa REB3F56 92808599…" at bounding box center [405, 190] width 811 height 380
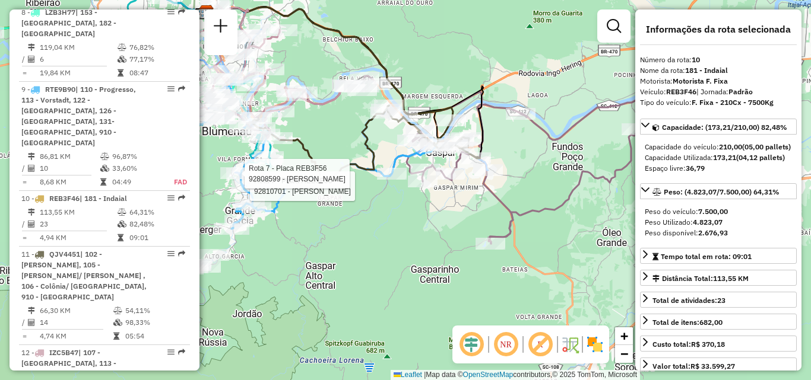
drag, startPoint x: 373, startPoint y: 250, endPoint x: 332, endPoint y: 253, distance: 40.5
click at [332, 252] on div "Rota 7 - Placa REB3F56 92810701 - [PERSON_NAME] Rota 7 - Placa REB3F56 92808599…" at bounding box center [405, 190] width 811 height 380
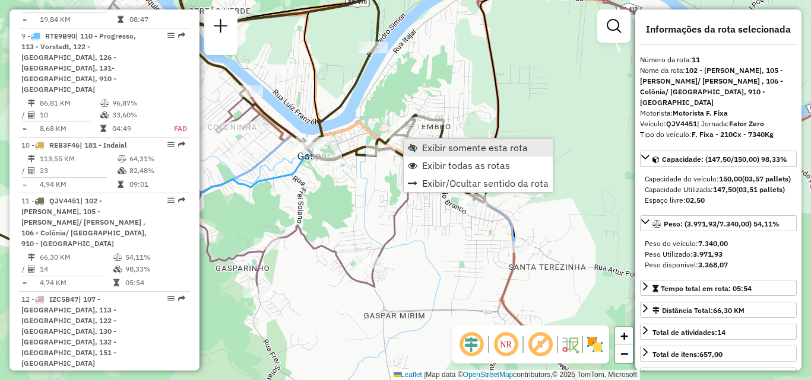
scroll to position [1312, 0]
click at [427, 147] on span "Exibir somente esta rota" at bounding box center [475, 147] width 106 height 9
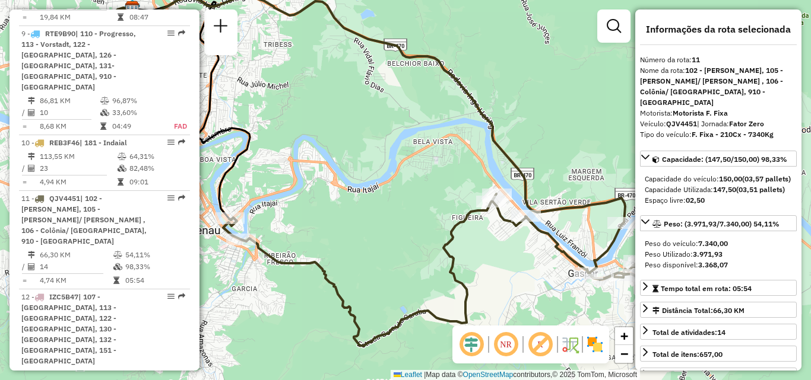
drag, startPoint x: 400, startPoint y: 189, endPoint x: 375, endPoint y: 167, distance: 32.8
click at [376, 168] on div "Janela de atendimento Grade de atendimento Capacidade Transportadoras Veículos …" at bounding box center [405, 190] width 811 height 380
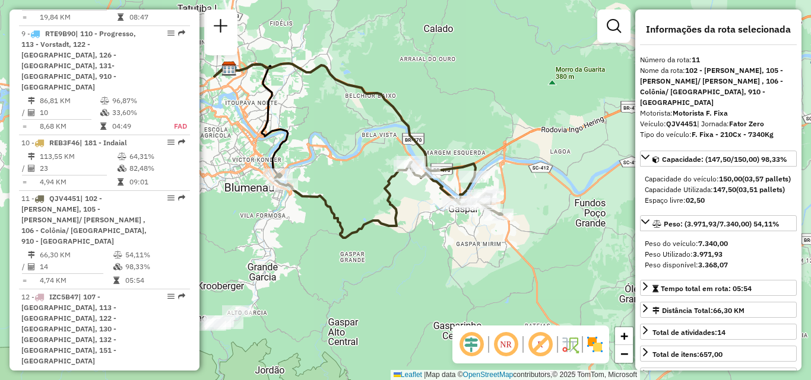
click at [370, 186] on div "Janela de atendimento Grade de atendimento Capacidade Transportadoras Veículos …" at bounding box center [405, 190] width 811 height 380
drag, startPoint x: 395, startPoint y: 212, endPoint x: 344, endPoint y: 215, distance: 51.7
click at [344, 215] on icon at bounding box center [388, 200] width 227 height 76
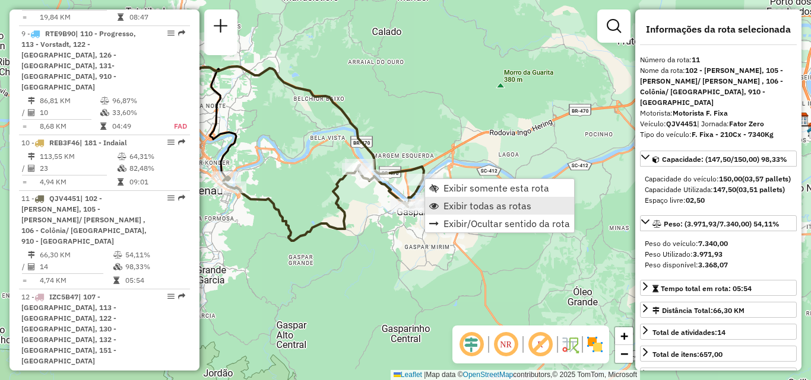
click at [457, 203] on span "Exibir todas as rotas" at bounding box center [487, 205] width 88 height 9
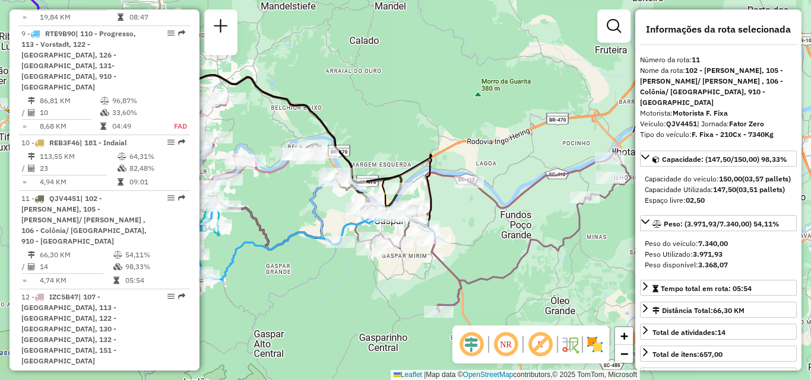
drag, startPoint x: 509, startPoint y: 205, endPoint x: 486, endPoint y: 214, distance: 24.2
click at [486, 214] on div "Janela de atendimento Grade de atendimento Capacidade Transportadoras Veículos …" at bounding box center [405, 190] width 811 height 380
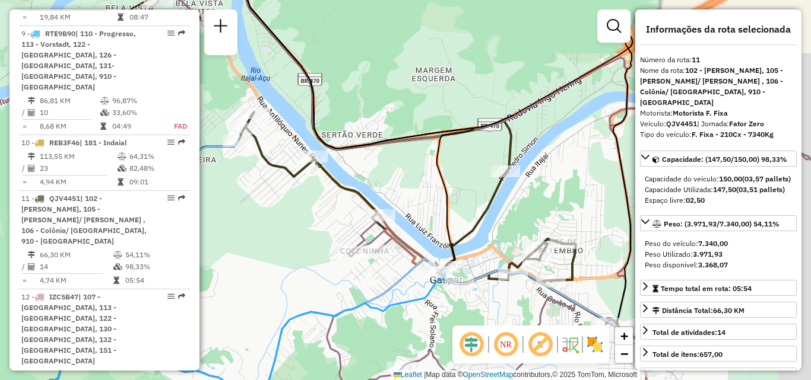
drag, startPoint x: 365, startPoint y: 190, endPoint x: 329, endPoint y: 211, distance: 41.5
click at [329, 211] on div "Janela de atendimento Grade de atendimento Capacidade Transportadoras Veículos …" at bounding box center [405, 190] width 811 height 380
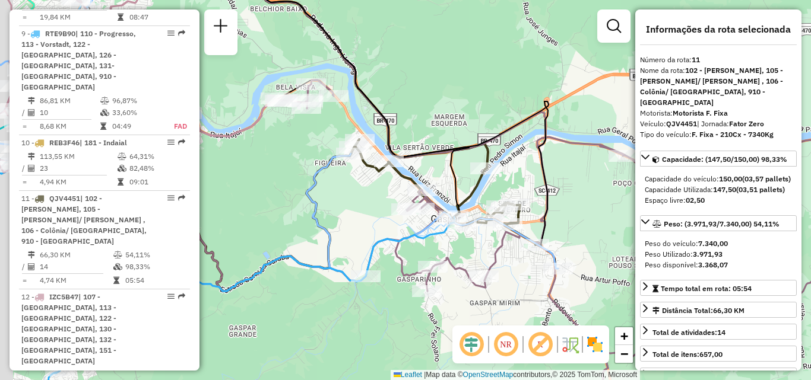
drag, startPoint x: 372, startPoint y: 133, endPoint x: 438, endPoint y: 119, distance: 67.9
click at [437, 120] on div "Janela de atendimento Grade de atendimento Capacidade Transportadoras Veículos …" at bounding box center [405, 190] width 811 height 380
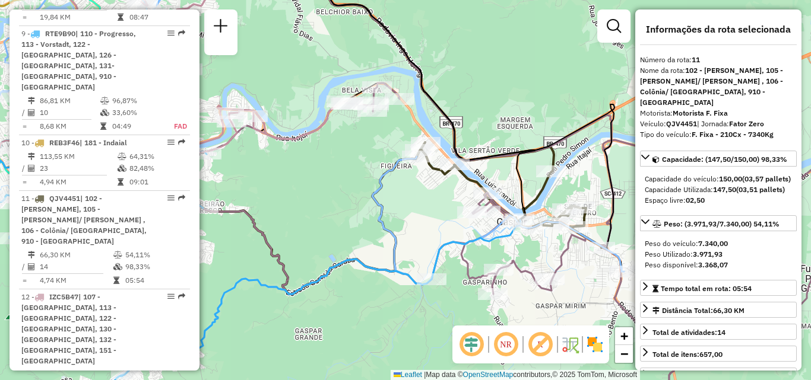
drag, startPoint x: 357, startPoint y: 186, endPoint x: 401, endPoint y: 189, distance: 44.1
click at [401, 189] on icon at bounding box center [299, 173] width 649 height 366
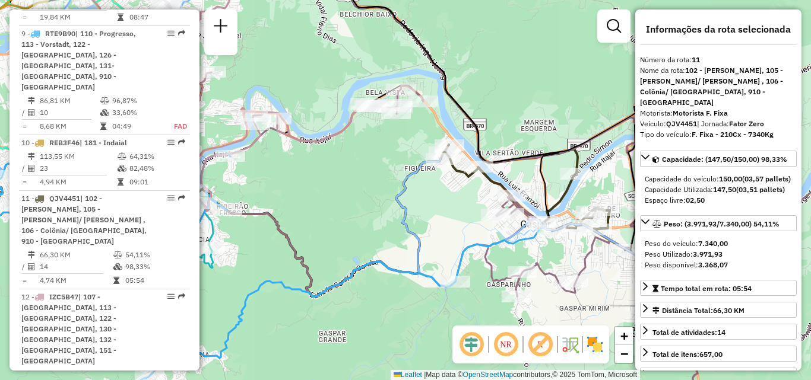
click at [370, 195] on div "Janela de atendimento Grade de atendimento Capacidade Transportadoras Veículos …" at bounding box center [405, 190] width 811 height 380
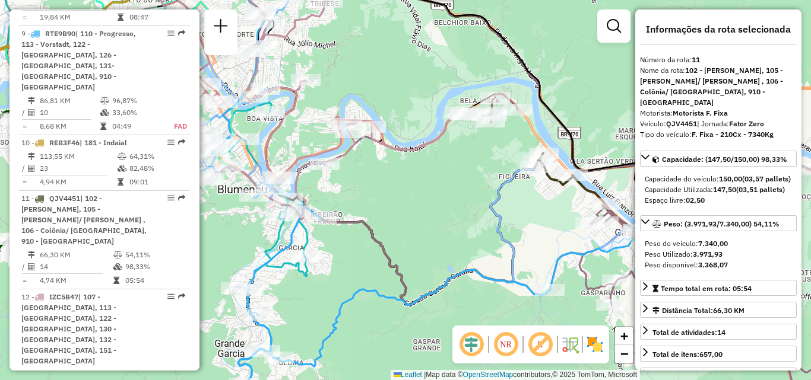
drag, startPoint x: 356, startPoint y: 196, endPoint x: 382, endPoint y: 198, distance: 26.8
click at [382, 198] on div "Janela de atendimento Grade de atendimento Capacidade Transportadoras Veículos …" at bounding box center [405, 190] width 811 height 380
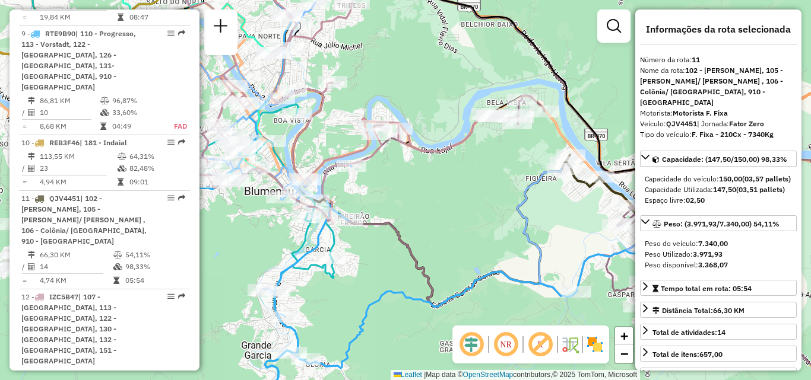
drag, startPoint x: 394, startPoint y: 195, endPoint x: 448, endPoint y: 195, distance: 53.4
click at [448, 195] on div "Janela de atendimento Grade de atendimento Capacidade Transportadoras Veículos …" at bounding box center [405, 190] width 811 height 380
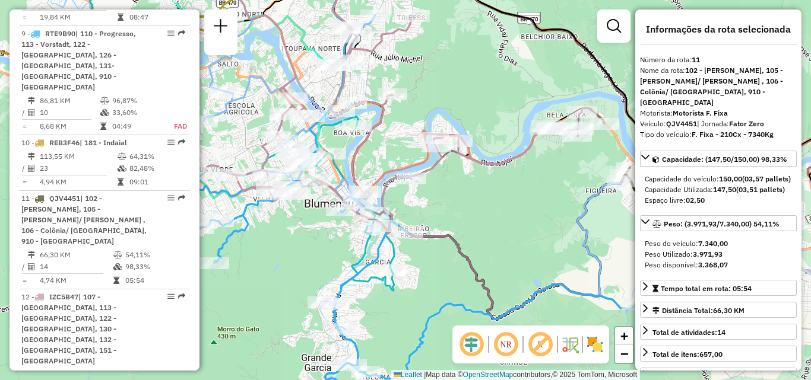
drag, startPoint x: 491, startPoint y: 186, endPoint x: 499, endPoint y: 208, distance: 22.7
click at [499, 207] on div "Janela de atendimento Grade de atendimento Capacidade Transportadoras Veículos …" at bounding box center [405, 190] width 811 height 380
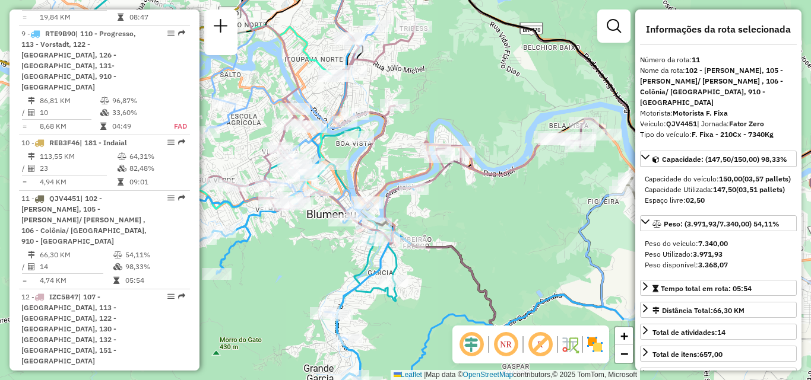
drag, startPoint x: 415, startPoint y: 153, endPoint x: 467, endPoint y: 196, distance: 66.6
click at [467, 197] on div "Janela de atendimento Grade de atendimento Capacidade Transportadoras Veículos …" at bounding box center [405, 190] width 811 height 380
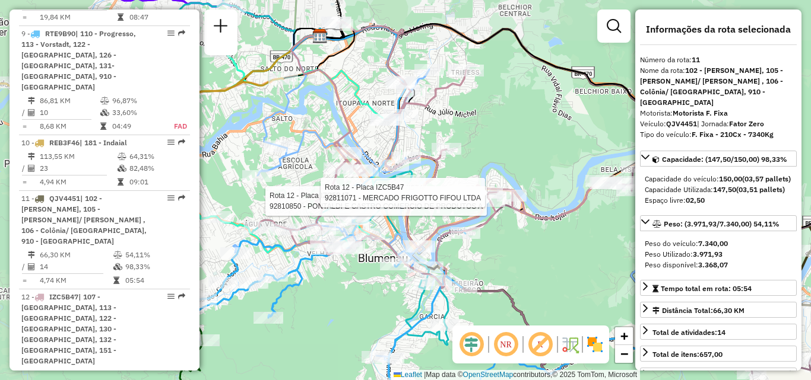
drag, startPoint x: 451, startPoint y: 174, endPoint x: 521, endPoint y: 221, distance: 84.6
click at [521, 221] on div "Rota 12 - Placa IZC5B47 92810850 - PONTALDI E CASTRO COMERCIO DE PRODUTOS A Rot…" at bounding box center [405, 190] width 811 height 380
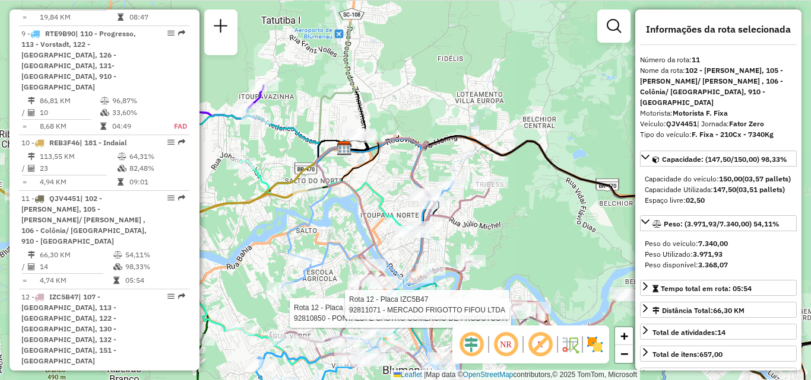
drag, startPoint x: 303, startPoint y: 179, endPoint x: 261, endPoint y: 239, distance: 73.3
click at [250, 246] on div "Rota 12 - Placa IZC5B47 92810850 - PONTALDI E CASTRO COMERCIO DE PRODUTOS A Rot…" at bounding box center [405, 190] width 811 height 380
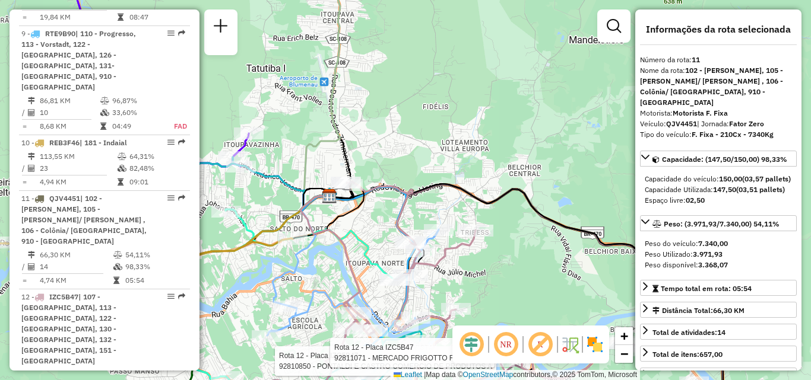
click at [398, 205] on icon at bounding box center [442, 315] width 348 height 266
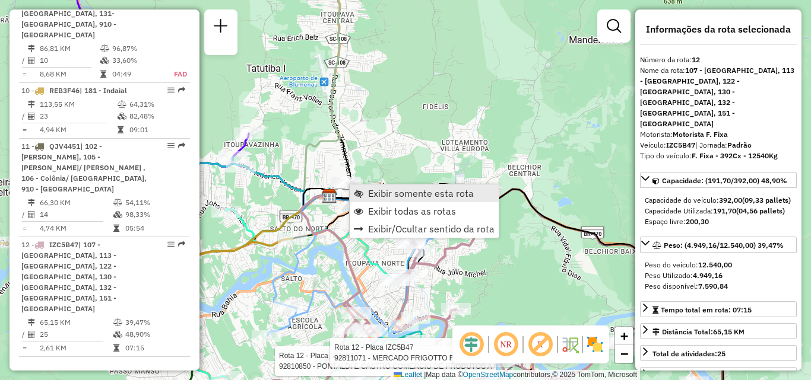
scroll to position [1386, 0]
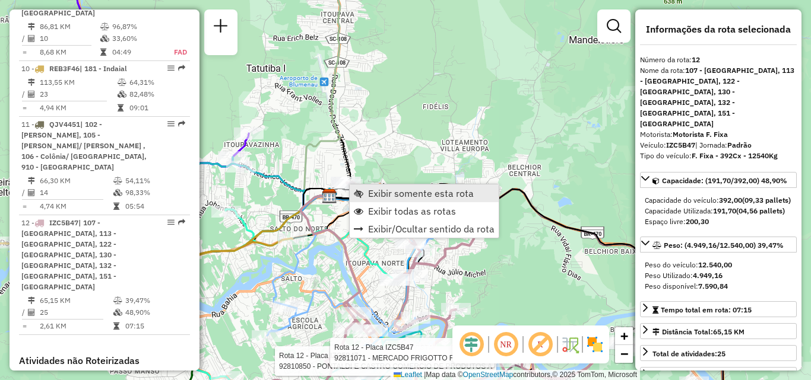
click at [379, 191] on span "Exibir somente esta rota" at bounding box center [421, 193] width 106 height 9
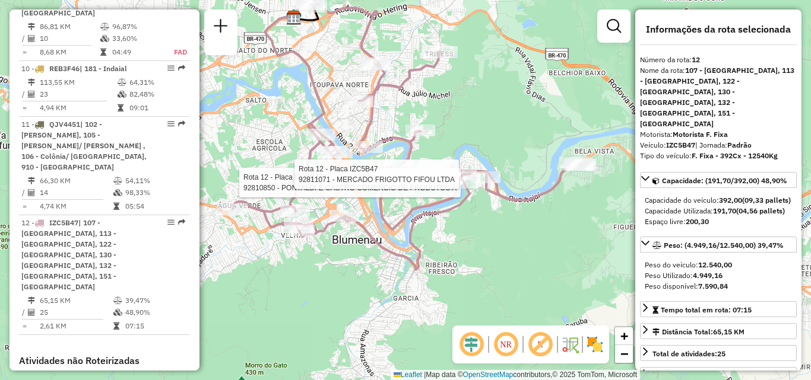
drag, startPoint x: 521, startPoint y: 202, endPoint x: 521, endPoint y: 143, distance: 59.4
click at [522, 146] on div "Rota 12 - Placa IZC5B47 92810850 - PONTALDI E CASTRO COMERCIO DE PRODUTOS A Rot…" at bounding box center [405, 190] width 811 height 380
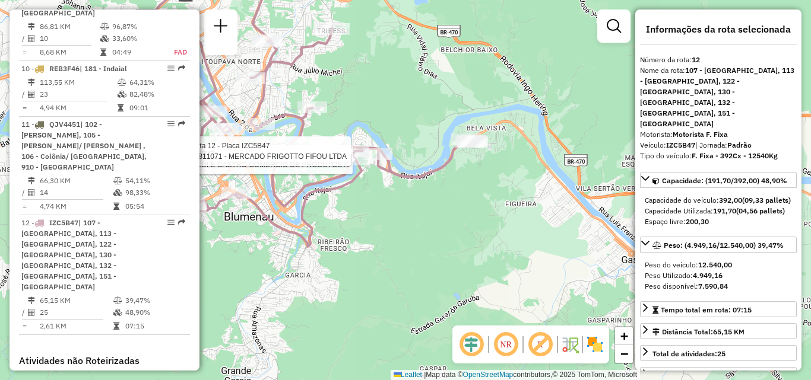
drag, startPoint x: 552, startPoint y: 223, endPoint x: 515, endPoint y: 211, distance: 39.4
click at [515, 211] on div "Rota 12 - Placa IZC5B47 92810850 - PONTALDI E CASTRO COMERCIO DE PRODUTOS A Rot…" at bounding box center [405, 190] width 811 height 380
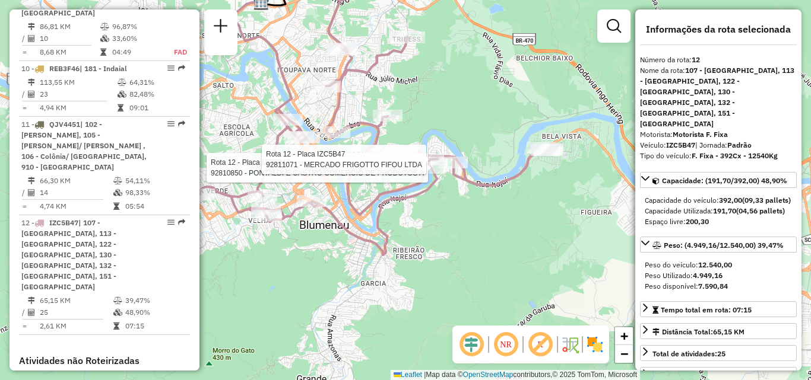
drag, startPoint x: 466, startPoint y: 218, endPoint x: 519, endPoint y: 221, distance: 52.9
click at [519, 221] on div "Rota 12 - Placa IZC5B47 92810850 - PONTALDI E CASTRO COMERCIO DE PRODUTOS A Rot…" at bounding box center [405, 190] width 811 height 380
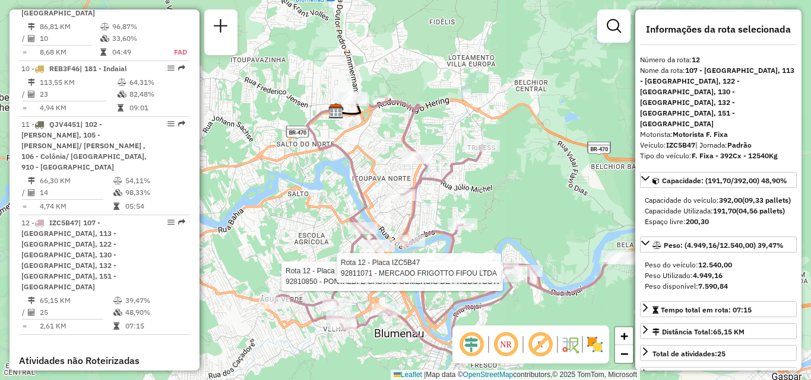
drag, startPoint x: 415, startPoint y: 64, endPoint x: 436, endPoint y: 162, distance: 100.2
click at [436, 162] on div "Rota 12 - Placa IZC5B47 92810850 - PONTALDI E CASTRO COMERCIO DE PRODUTOS A Rot…" at bounding box center [405, 190] width 811 height 380
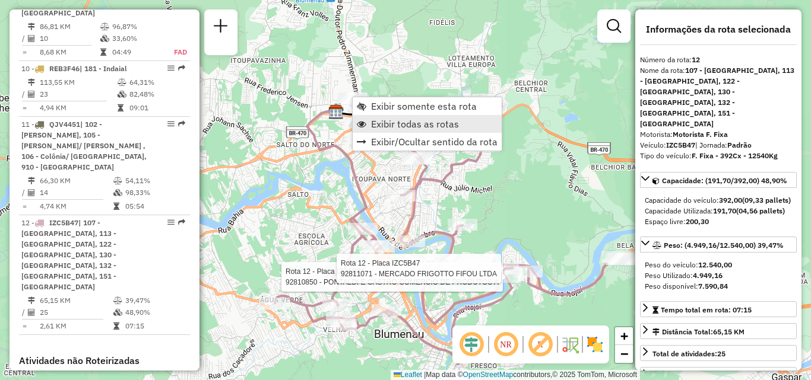
click at [395, 120] on span "Exibir todas as rotas" at bounding box center [415, 123] width 88 height 9
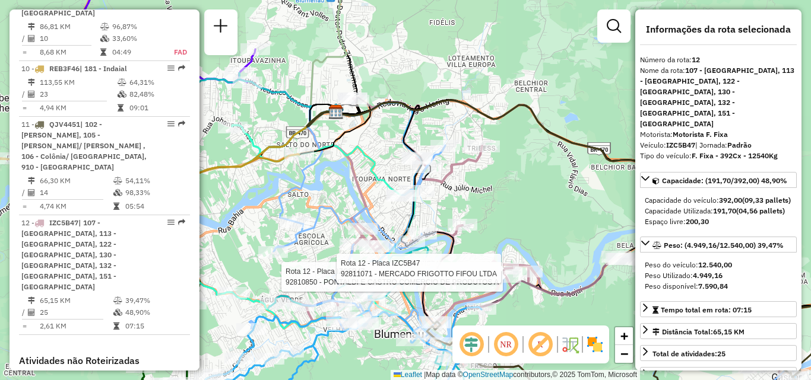
drag, startPoint x: 426, startPoint y: 107, endPoint x: 485, endPoint y: 185, distance: 98.6
click at [453, 185] on icon at bounding box center [395, 213] width 118 height 220
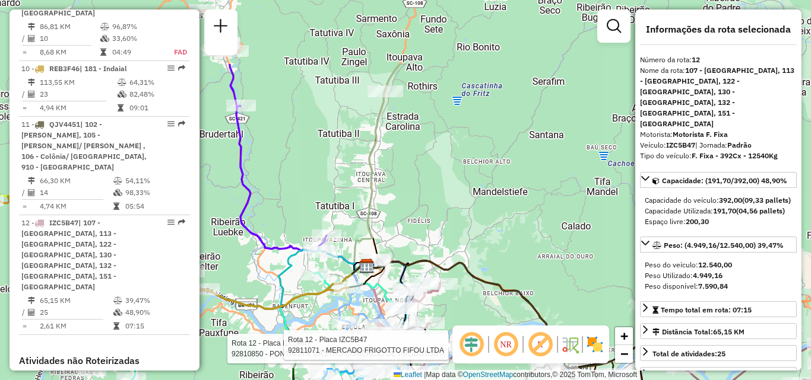
drag, startPoint x: 505, startPoint y: 144, endPoint x: 405, endPoint y: 245, distance: 141.9
click at [405, 245] on div "Rota 12 - Placa IZC5B47 92810850 - PONTALDI E CASTRO COMERCIO DE PRODUTOS A Rot…" at bounding box center [405, 190] width 811 height 380
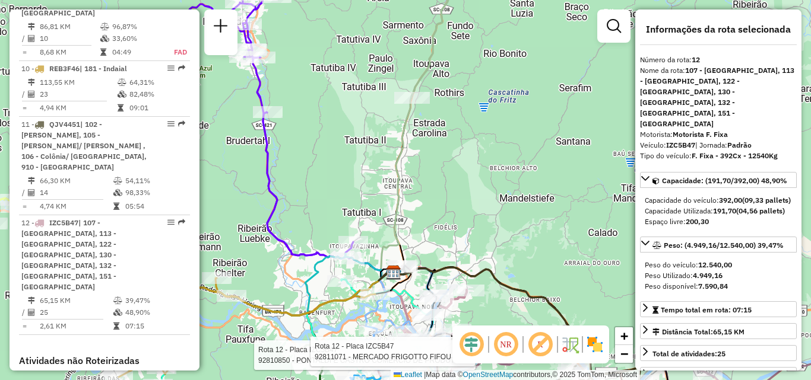
drag, startPoint x: 432, startPoint y: 142, endPoint x: 464, endPoint y: 106, distance: 48.4
click at [464, 115] on div "Rota 12 - Placa IZC5B47 92810850 - PONTALDI E CASTRO COMERCIO DE PRODUTOS A Rot…" at bounding box center [405, 190] width 811 height 380
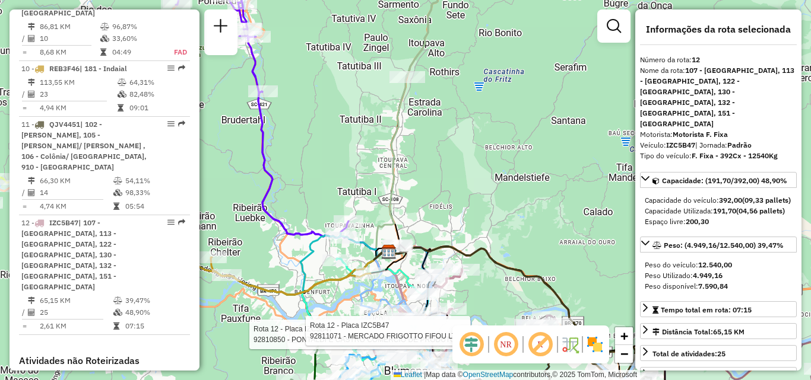
drag, startPoint x: 492, startPoint y: 207, endPoint x: 465, endPoint y: 106, distance: 104.0
click at [468, 124] on div "Rota 12 - Placa IZC5B47 92810850 - PONTALDI E CASTRO COMERCIO DE PRODUTOS A Rot…" at bounding box center [405, 190] width 811 height 380
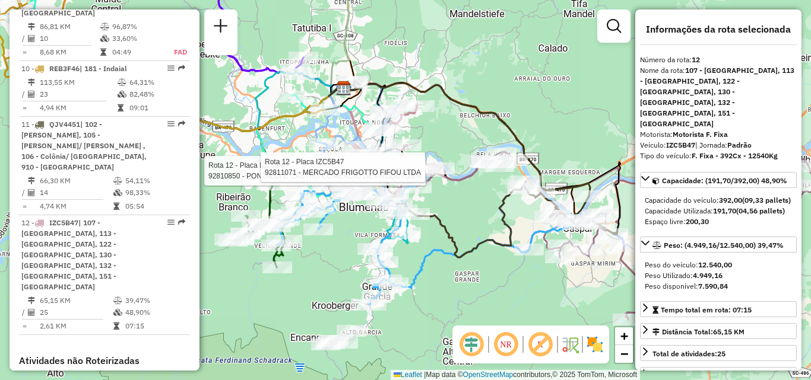
drag, startPoint x: 443, startPoint y: 134, endPoint x: 440, endPoint y: 113, distance: 21.6
click at [440, 113] on div "Rota 12 - Placa IZC5B47 92810850 - PONTALDI E CASTRO COMERCIO DE PRODUTOS A Rot…" at bounding box center [405, 190] width 811 height 380
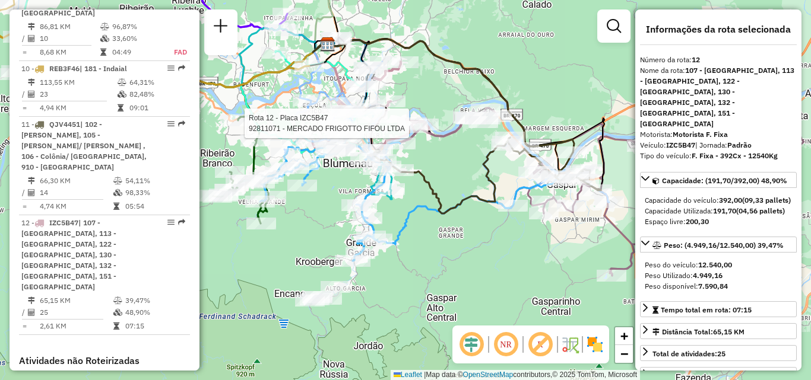
drag, startPoint x: 472, startPoint y: 182, endPoint x: 458, endPoint y: 154, distance: 31.3
click at [458, 155] on div "Rota 12 - Placa IZC5B47 92811071 - MERCADO FRIGOTTO FIFOU LTDA Janela de atendi…" at bounding box center [405, 190] width 811 height 380
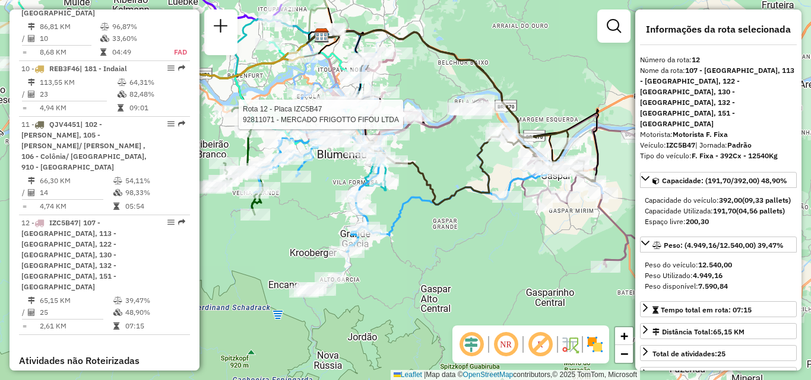
drag, startPoint x: 447, startPoint y: 167, endPoint x: 502, endPoint y: 169, distance: 54.6
click at [502, 167] on div "Rota 12 - Placa IZC5B47 92811071 - MERCADO FRIGOTTO FIFOU LTDA Janela de atendi…" at bounding box center [405, 190] width 811 height 380
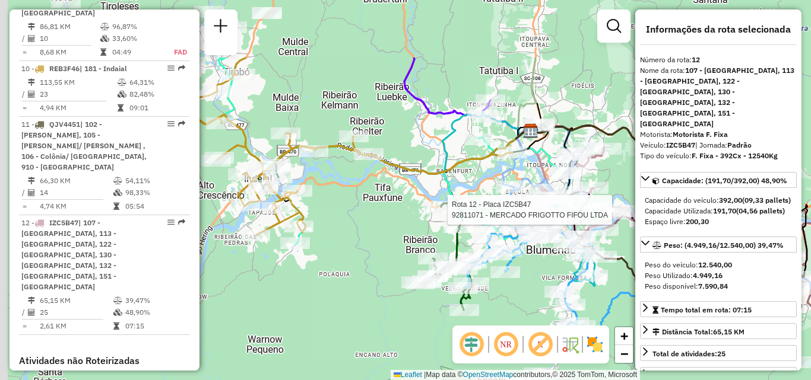
drag, startPoint x: 281, startPoint y: 119, endPoint x: 444, endPoint y: 220, distance: 191.9
click at [444, 213] on div at bounding box center [441, 207] width 36 height 12
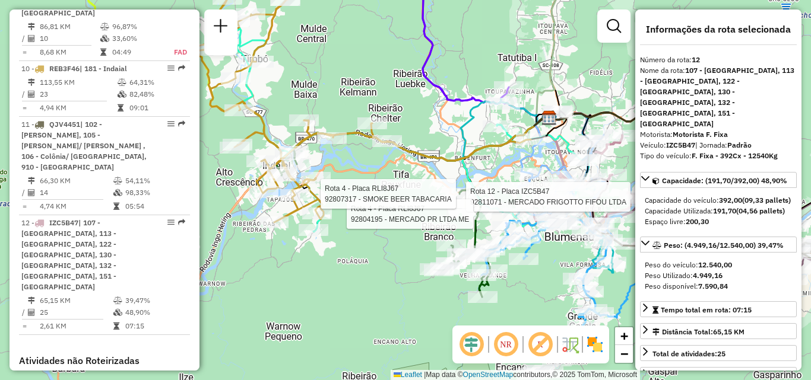
drag, startPoint x: 444, startPoint y: 218, endPoint x: 453, endPoint y: 198, distance: 22.3
click at [453, 198] on div at bounding box center [460, 194] width 36 height 12
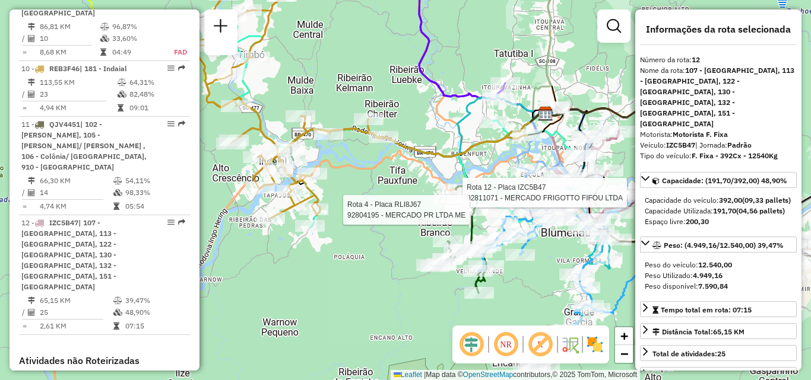
drag, startPoint x: 366, startPoint y: 236, endPoint x: 314, endPoint y: 186, distance: 72.2
click at [325, 193] on div "Rota 12 - Placa IZC5B47 92811071 - MERCADO FRIGOTTO FIFOU LTDA Rota 4 - Placa R…" at bounding box center [405, 190] width 811 height 380
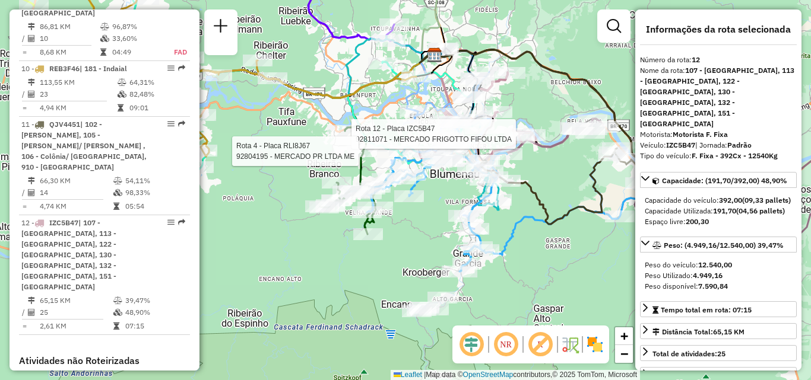
drag, startPoint x: 455, startPoint y: 260, endPoint x: 354, endPoint y: 257, distance: 100.9
click at [357, 257] on div "Rota 12 - Placa IZC5B47 92811071 - MERCADO FRIGOTTO FIFOU LTDA Rota 4 - Placa R…" at bounding box center [405, 190] width 811 height 380
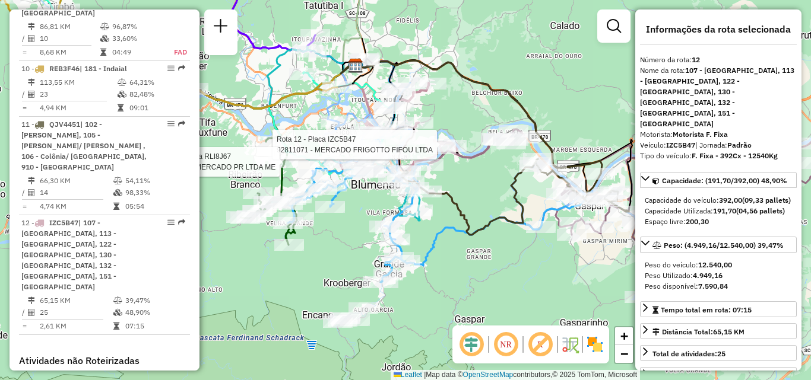
drag, startPoint x: 579, startPoint y: 250, endPoint x: 537, endPoint y: 270, distance: 46.7
click at [537, 270] on div "Rota 12 - Placa IZC5B47 92811071 - MERCADO FRIGOTTO FIFOU LTDA Rota 4 - Placa R…" at bounding box center [405, 190] width 811 height 380
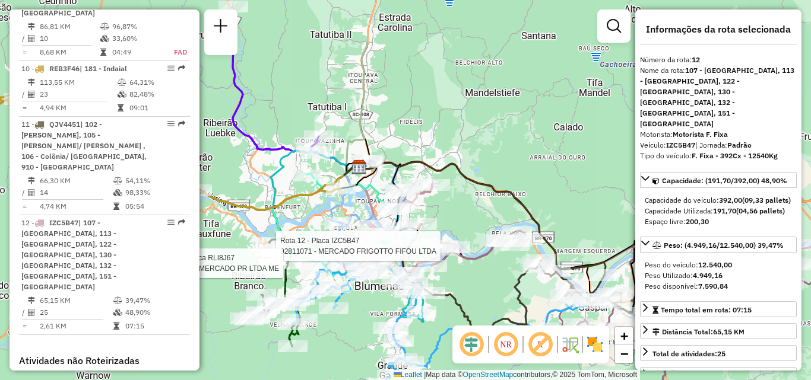
drag, startPoint x: 436, startPoint y: 151, endPoint x: 480, endPoint y: 217, distance: 79.3
click at [488, 240] on div "Rota 12 - Placa IZC5B47 92811071 - MERCADO FRIGOTTO FIFOU LTDA Rota 4 - Placa R…" at bounding box center [405, 190] width 811 height 380
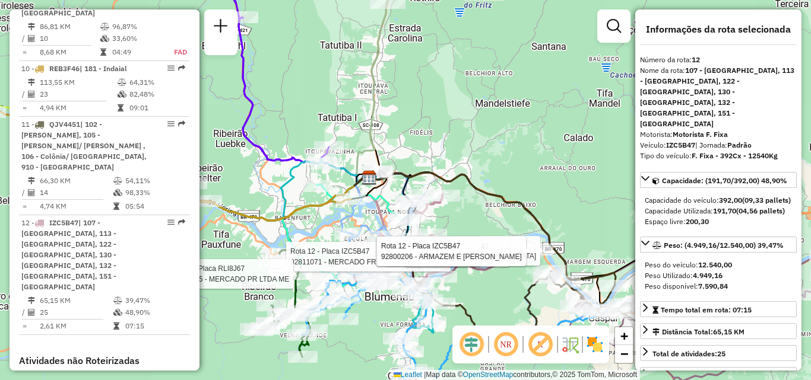
drag
click at [544, 169] on div "Rota 12 - Placa IZC5B47 92811071 - MERCADO FRIGOTTO FIFOU LTDA Rota 4 - Placa R…" at bounding box center [405, 190] width 811 height 380
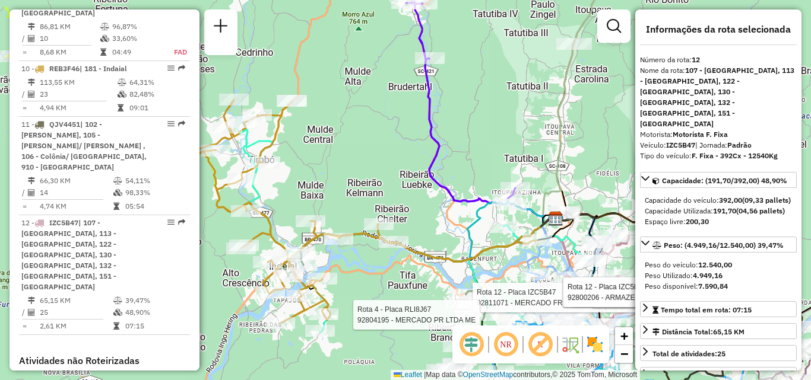
click at [597, 177] on div "Rota 12 - Placa IZC5B47 92811071 - MERCADO FRIGOTTO FIFOU LTDA Rota 4 - Placa R…" at bounding box center [405, 190] width 811 height 380
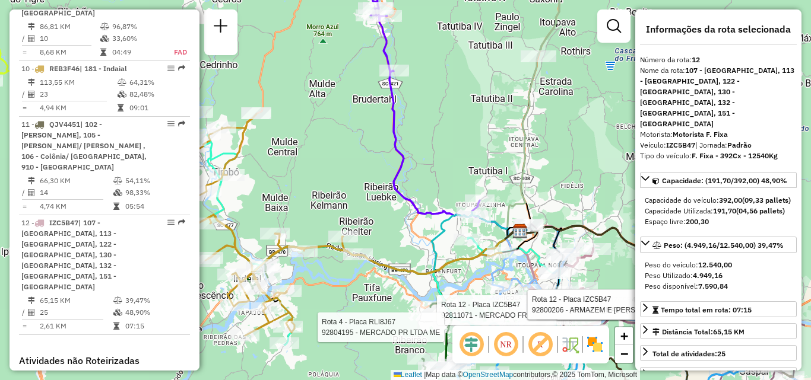
click at [310, 167] on div "Rota 12 - Placa IZC5B47 92811071 - MERCADO FRIGOTTO FIFOU LTDA Rota 4 - Placa R…" at bounding box center [405, 190] width 811 height 380
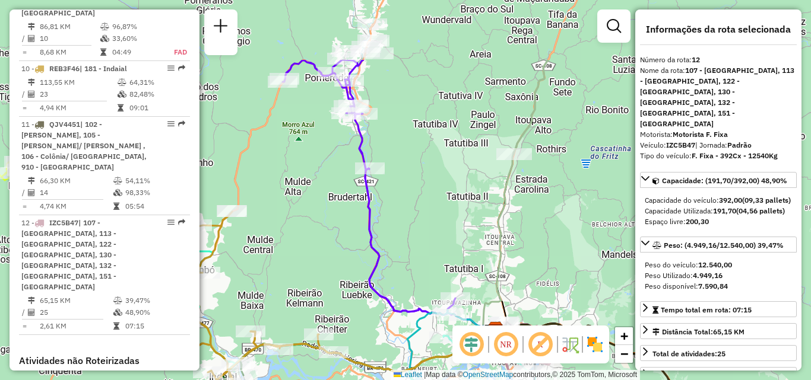
click at [408, 255] on div "Rota 12 - Placa IZC5B47 92811071 - MERCADO FRIGOTTO FIFOU LTDA Rota 4 - Placa R…" at bounding box center [405, 190] width 811 height 380
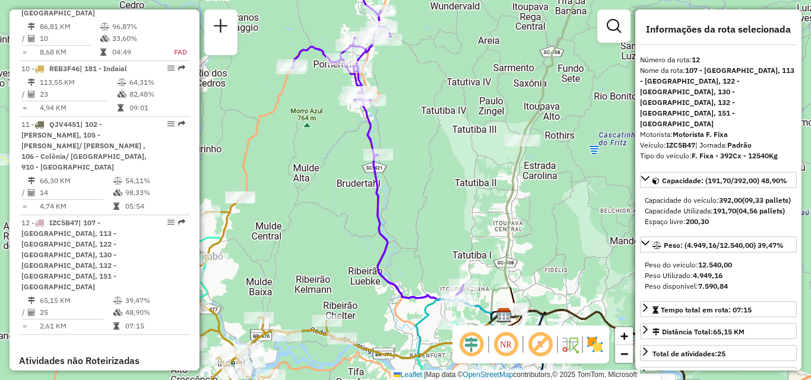
click at [445, 183] on div "Rota 12 - Placa IZC5B47 92811071 - MERCADO FRIGOTTO FIFOU LTDA Rota 4 - Placa R…" at bounding box center [405, 190] width 811 height 380
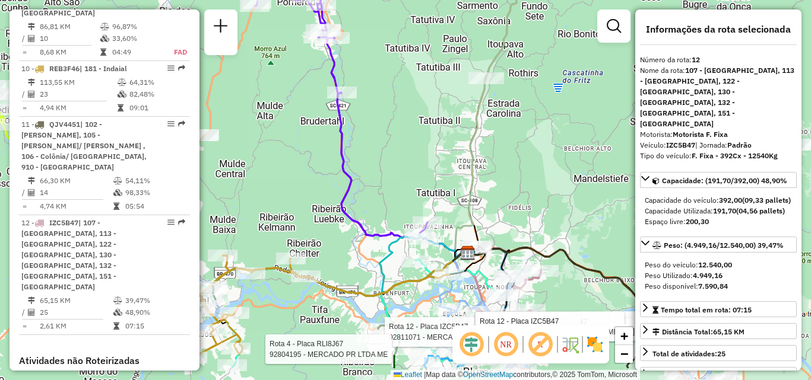
click at [467, 186] on icon at bounding box center [505, 85] width 100 height 347
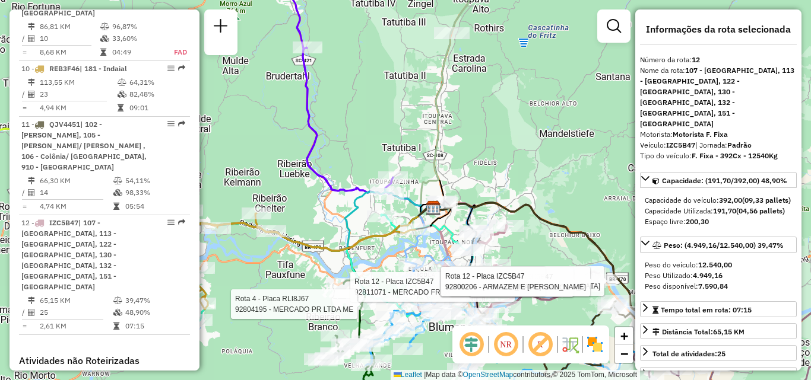
click at [474, 158] on div "Rota 12 - Placa IZC5B47 92811071 - MERCADO FRIGOTTO FIFOU LTDA Rota 4 - Placa R…" at bounding box center [405, 190] width 811 height 380
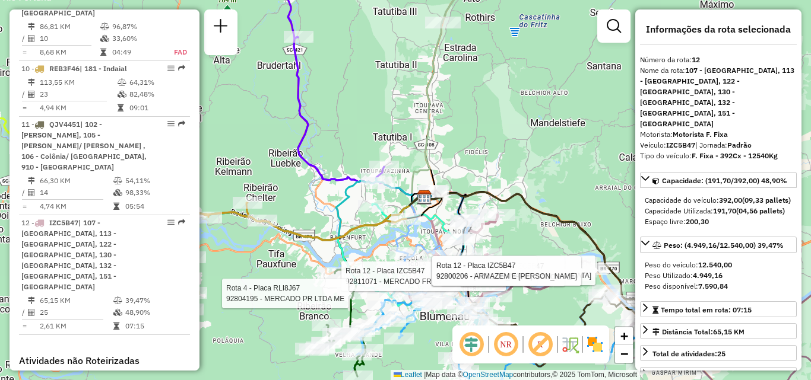
click at [450, 124] on div "Rota 12 - Placa IZC5B47 92811071 - MERCADO FRIGOTTO FIFOU LTDA Rota 4 - Placa R…" at bounding box center [405, 190] width 811 height 380
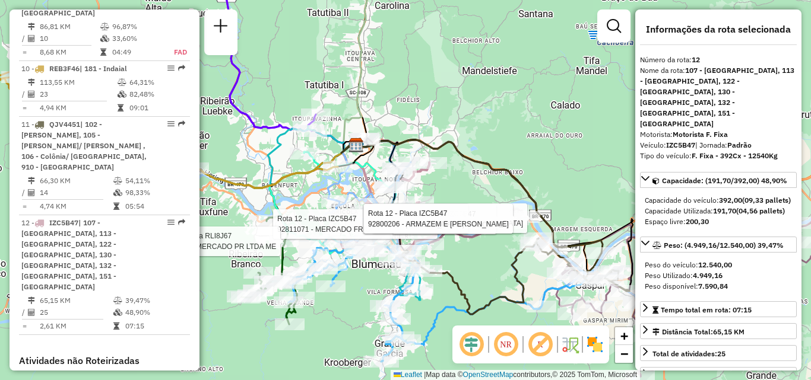
click at [469, 140] on icon at bounding box center [471, 196] width 261 height 113
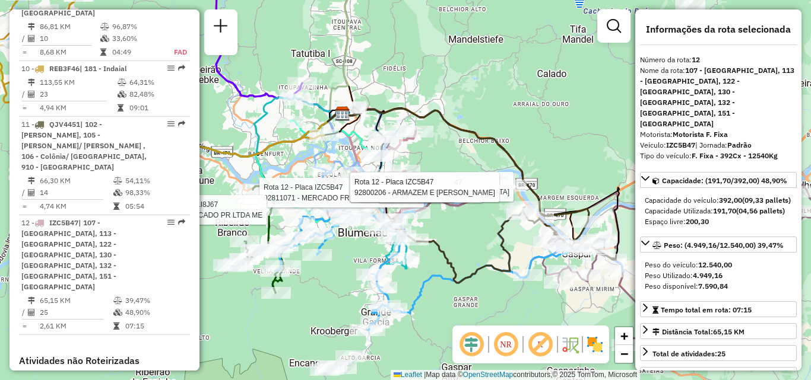
click at [473, 132] on div "Rota 12 - Placa IZC5B47 92811071 - MERCADO FRIGOTTO FIFOU LTDA Rota 4 - Placa R…" at bounding box center [405, 190] width 811 height 380
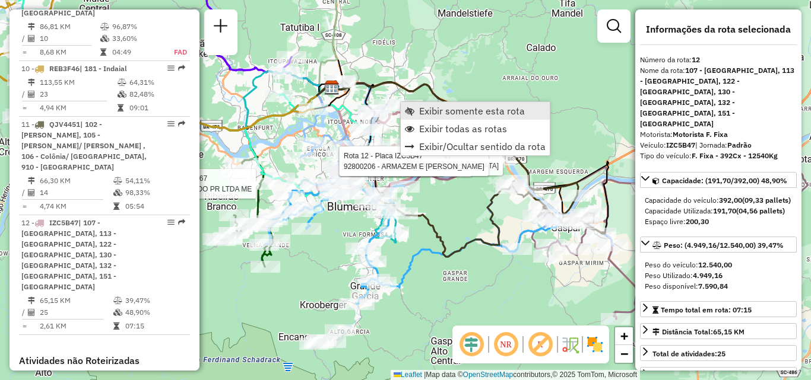
click at [448, 109] on span "Exibir somente esta rota" at bounding box center [472, 110] width 106 height 9
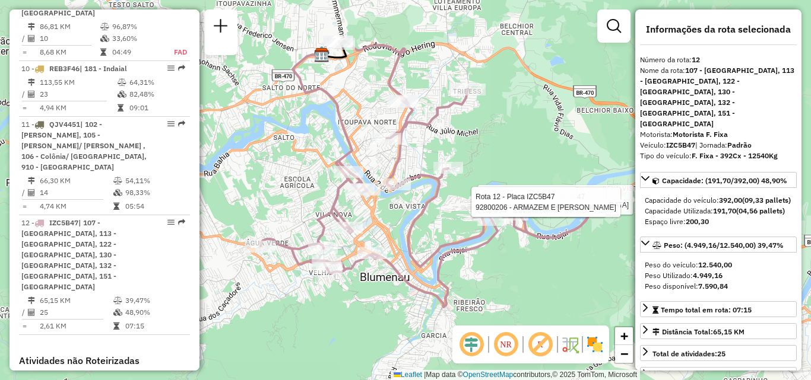
drag, startPoint x: 367, startPoint y: 259, endPoint x: 398, endPoint y: 240, distance: 36.2
click at [398, 240] on div "Rota 12 - Placa IZC5B47 92804357 - FUTEBOL BELA VISTA Rota 12 - Placa IZC5B47 9…" at bounding box center [405, 190] width 811 height 380
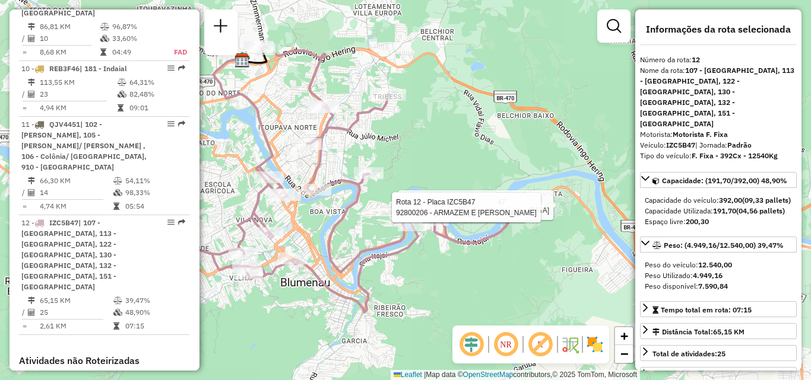
drag, startPoint x: 417, startPoint y: 280, endPoint x: 328, endPoint y: 288, distance: 88.8
click at [322, 289] on icon at bounding box center [355, 179] width 348 height 266
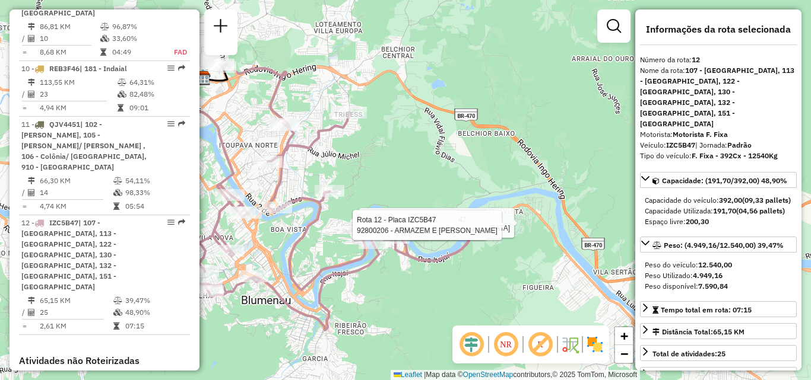
drag, startPoint x: 488, startPoint y: 269, endPoint x: 462, endPoint y: 278, distance: 27.8
click at [462, 286] on div "Rota 12 - Placa IZC5B47 92804357 - FUTEBOL BELA VISTA Rota 12 - Placa IZC5B47 9…" at bounding box center [405, 190] width 811 height 380
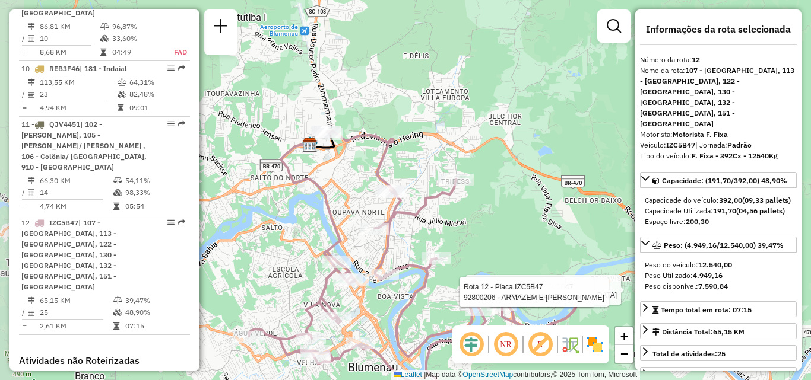
drag, startPoint x: 382, startPoint y: 172, endPoint x: 490, endPoint y: 240, distance: 128.6
click at [490, 240] on div "Rota 12 - Placa IZC5B47 92804357 - FUTEBOL BELA VISTA Rota 12 - Placa IZC5B47 9…" at bounding box center [405, 190] width 811 height 380
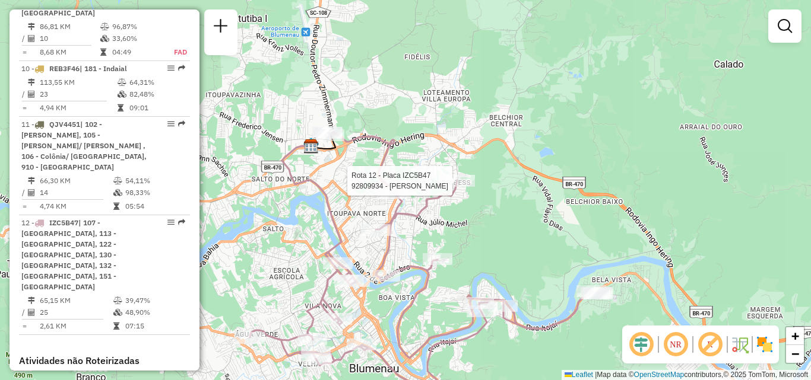
select select "**********"
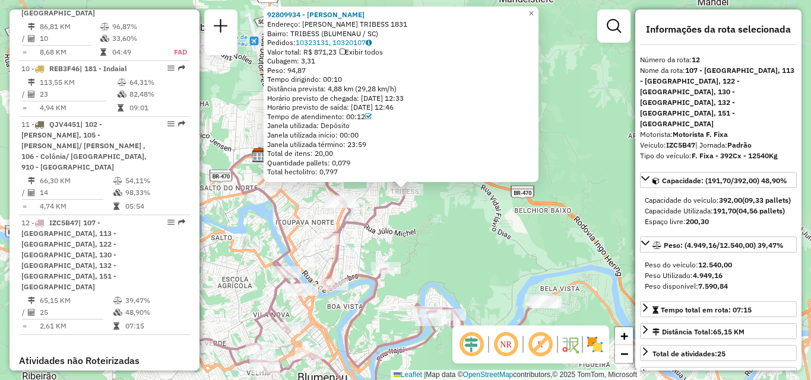
click at [499, 215] on div "92809934 - [PERSON_NAME] Endereço: HERMANN TRIBESS 1831 Bairro: TRIBESS (BLUMEN…" at bounding box center [405, 190] width 811 height 380
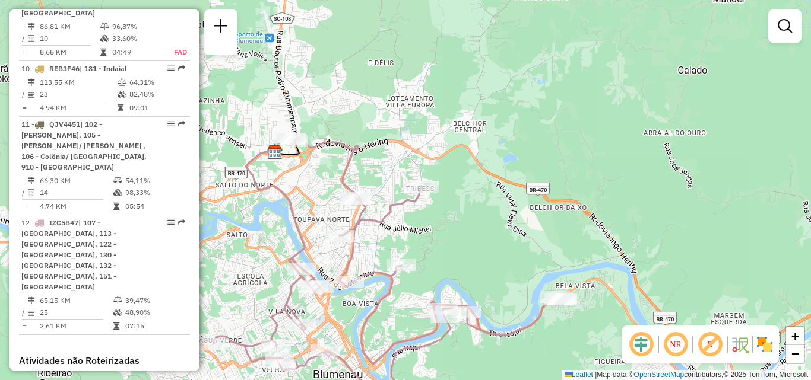
drag, startPoint x: 497, startPoint y: 230, endPoint x: 545, endPoint y: 206, distance: 53.9
click at [545, 206] on div "Janela de atendimento Grade de atendimento Capacidade Transportadoras Veículos …" at bounding box center [405, 190] width 811 height 380
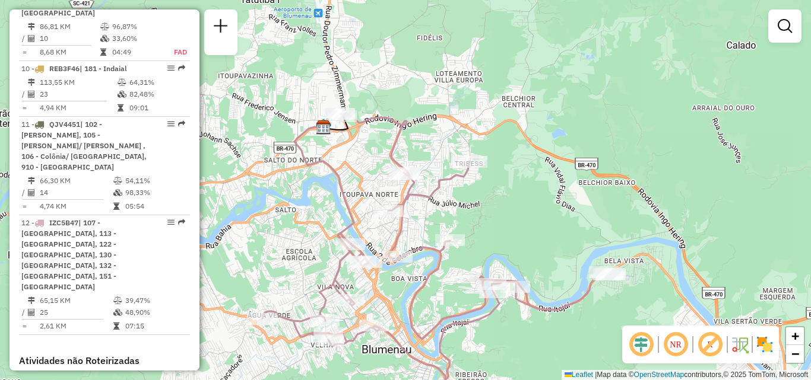
drag, startPoint x: 541, startPoint y: 230, endPoint x: 554, endPoint y: 207, distance: 27.1
click at [552, 212] on div "Janela de atendimento Grade de atendimento Capacidade Transportadoras Veículos …" at bounding box center [405, 190] width 811 height 380
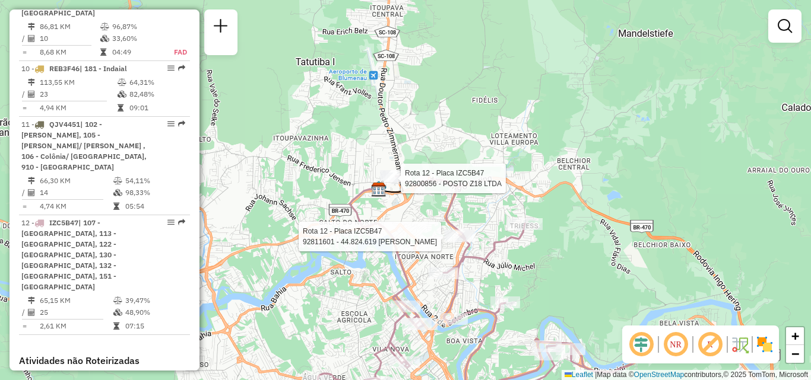
select select "**********"
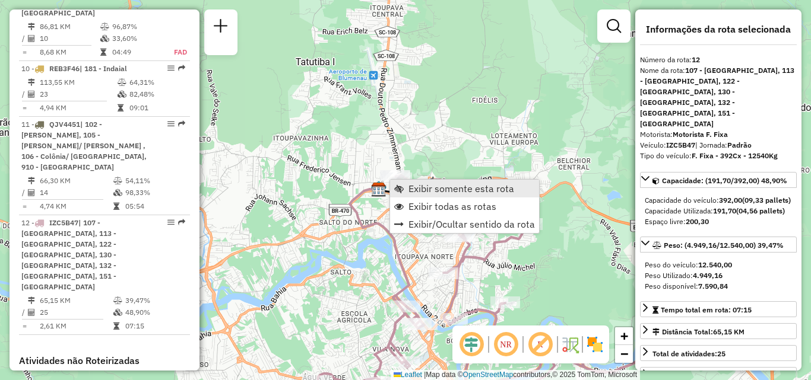
click at [429, 187] on span "Exibir somente esta rota" at bounding box center [461, 188] width 106 height 9
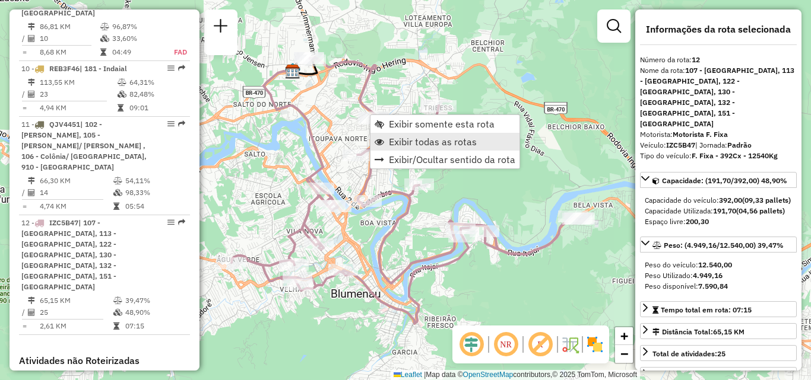
click at [404, 141] on span "Exibir todas as rotas" at bounding box center [433, 141] width 88 height 9
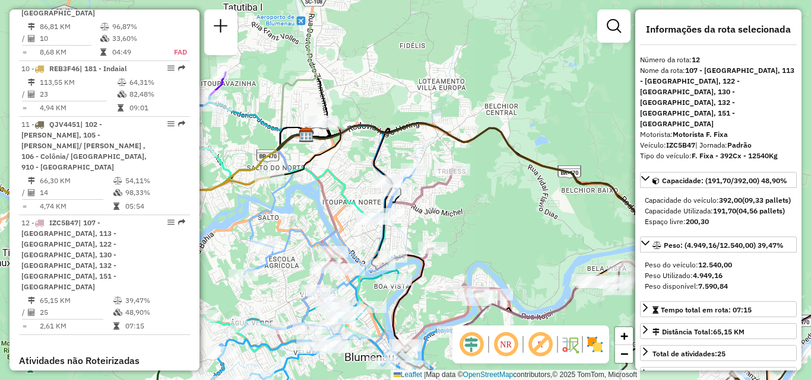
drag, startPoint x: 471, startPoint y: 176, endPoint x: 491, endPoint y: 246, distance: 72.2
click at [501, 280] on div "Janela de atendimento Grade de atendimento Capacidade Transportadoras Veículos …" at bounding box center [405, 190] width 811 height 380
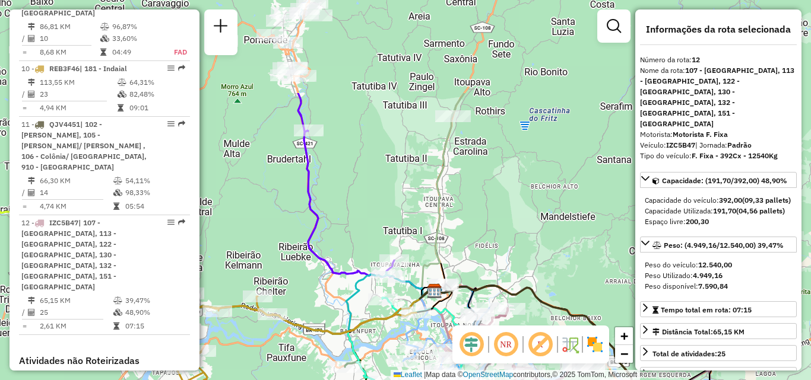
drag, startPoint x: 495, startPoint y: 212, endPoint x: 479, endPoint y: 145, distance: 68.4
click at [479, 146] on div "Janela de atendimento Grade de atendimento Capacidade Transportadoras Veículos …" at bounding box center [405, 190] width 811 height 380
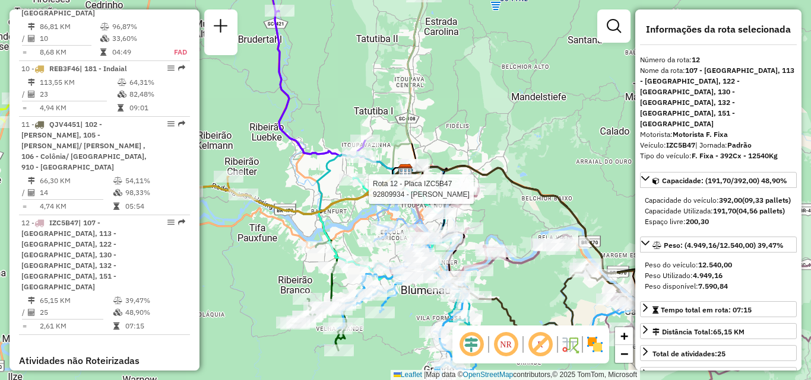
drag, startPoint x: 490, startPoint y: 221, endPoint x: 472, endPoint y: 166, distance: 57.8
click at [474, 170] on div "Rota 12 - Placa IZC5B47 92809934 - THALITA PADILHA Janela de atendimento Grade …" at bounding box center [405, 190] width 811 height 380
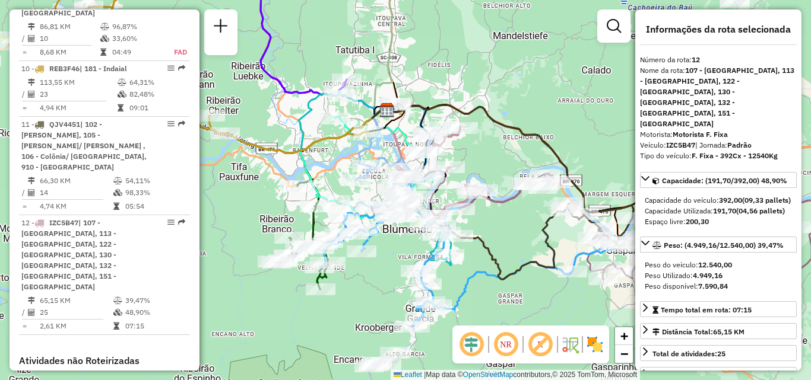
drag, startPoint x: 344, startPoint y: 277, endPoint x: 287, endPoint y: 201, distance: 95.3
click at [287, 204] on div "Janela de atendimento Grade de atendimento Capacidade Transportadoras Veículos …" at bounding box center [405, 190] width 811 height 380
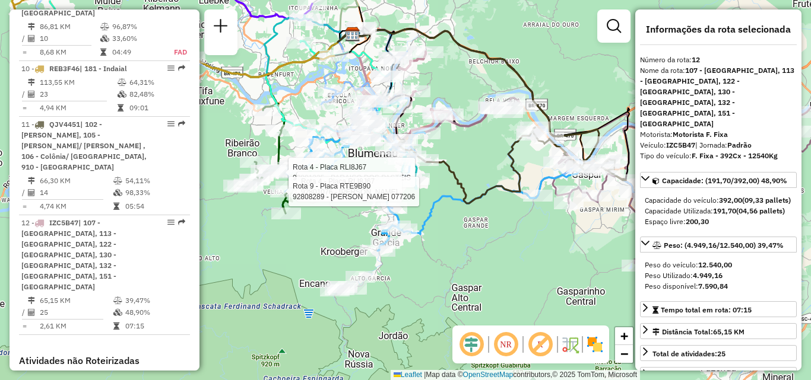
drag, startPoint x: 417, startPoint y: 240, endPoint x: 444, endPoint y: 240, distance: 27.3
click at [444, 240] on div "Rota 4 - Placa RLI8J67 92801325 - PARAISO DOS PASTEIS Rota 4 - Placa RLI8J67 92…" at bounding box center [405, 190] width 811 height 380
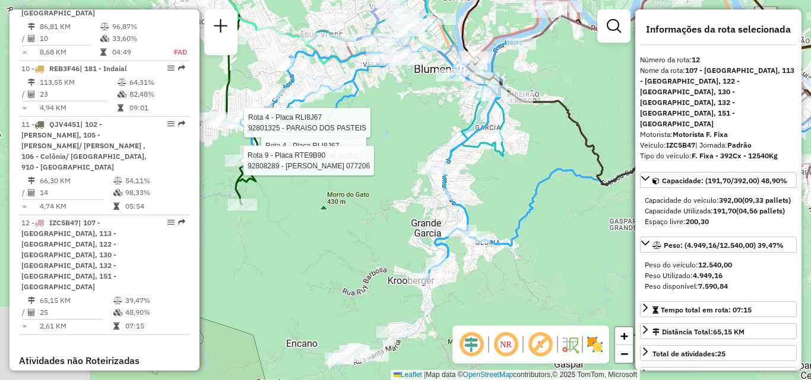
click at [393, 257] on div "Rota 4 - Placa RLI8J67 92801325 - PARAISO DOS PASTEIS Rota 4 - Placa RLI8J67 92…" at bounding box center [405, 190] width 811 height 380
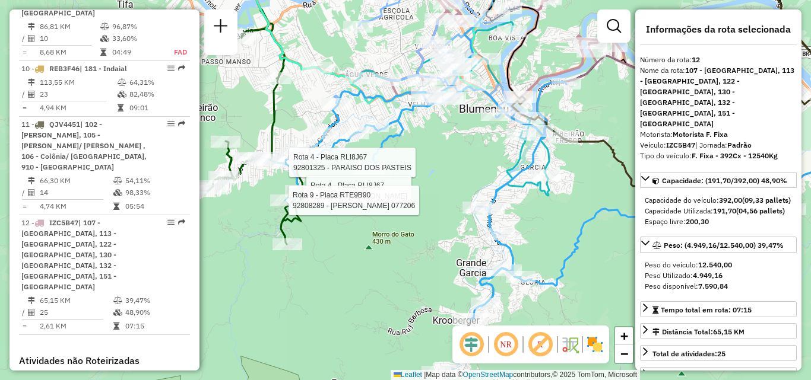
drag, startPoint x: 372, startPoint y: 239, endPoint x: 414, endPoint y: 265, distance: 49.6
click at [414, 265] on div "Rota 4 - Placa RLI8J67 92801325 - PARAISO DOS PASTEIS Rota 4 - Placa RLI8J67 92…" at bounding box center [405, 190] width 811 height 380
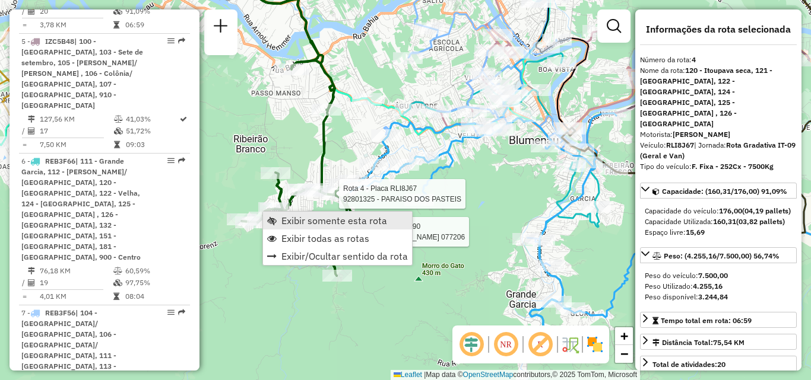
scroll to position [675, 0]
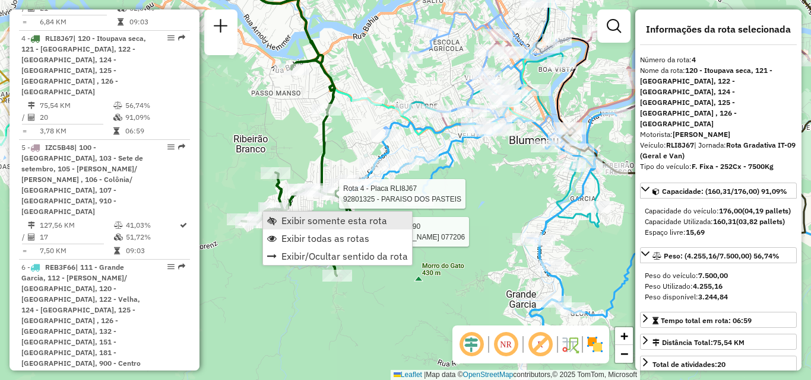
click at [278, 217] on link "Exibir somente esta rota" at bounding box center [337, 221] width 149 height 18
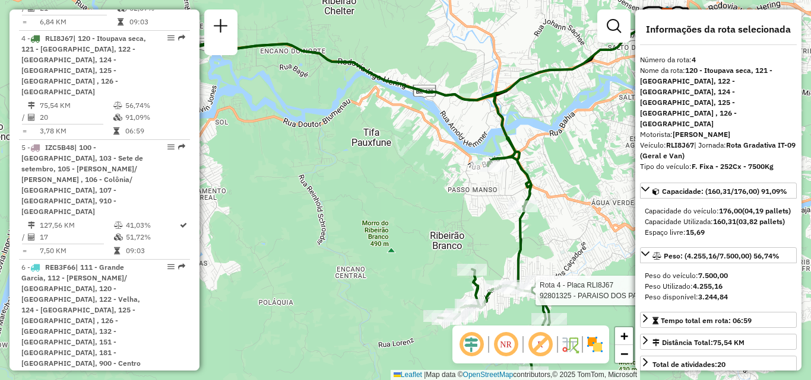
drag, startPoint x: 364, startPoint y: 239, endPoint x: 243, endPoint y: 143, distance: 154.2
click at [247, 151] on div "Rota 4 - Placa RLI8J67 92801325 - PARAISO DOS PASTEIS Janela de atendimento Gra…" at bounding box center [405, 190] width 811 height 380
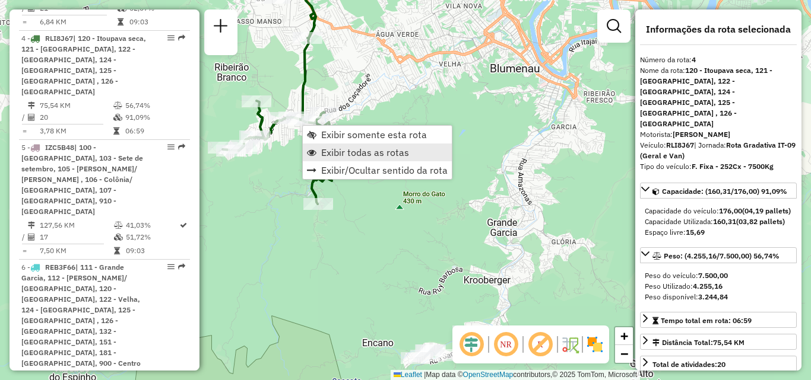
click at [338, 154] on span "Exibir todas as rotas" at bounding box center [365, 152] width 88 height 9
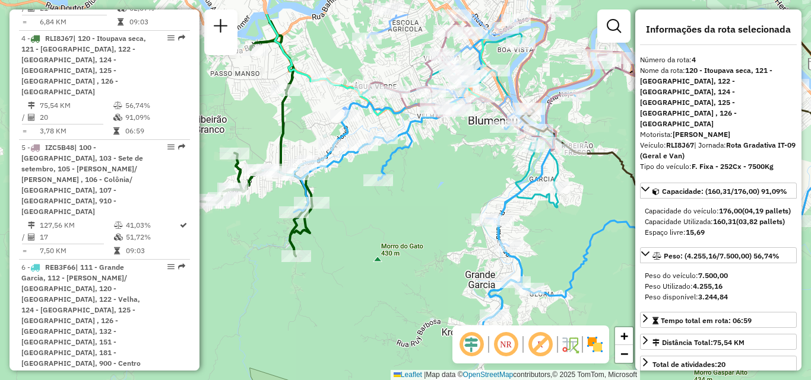
drag, startPoint x: 416, startPoint y: 225, endPoint x: 404, endPoint y: 225, distance: 11.9
click at [412, 237] on div "Janela de atendimento Grade de atendimento Capacidade Transportadoras Veículos …" at bounding box center [405, 190] width 811 height 380
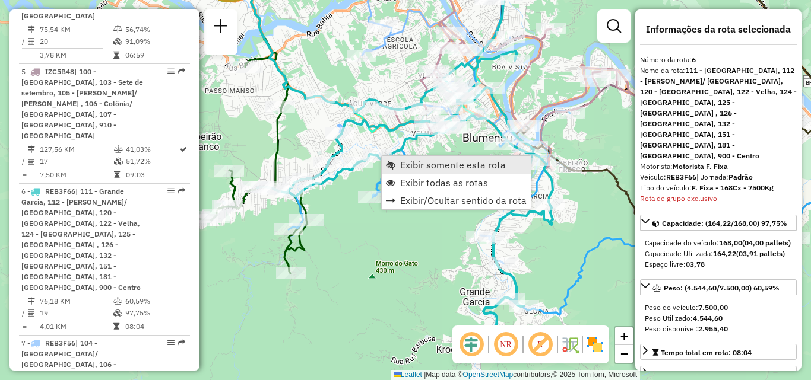
scroll to position [862, 0]
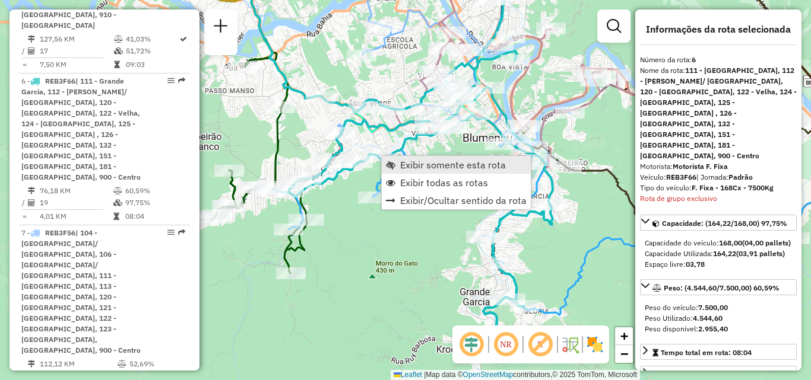
click at [404, 165] on span "Exibir somente esta rota" at bounding box center [453, 164] width 106 height 9
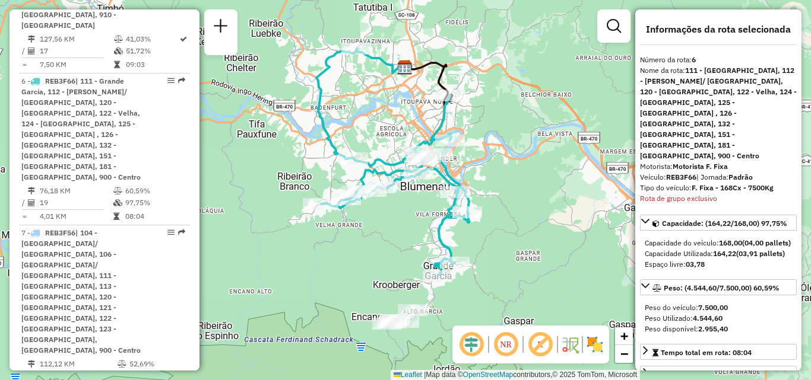
drag, startPoint x: 423, startPoint y: 221, endPoint x: 391, endPoint y: 200, distance: 38.7
click at [391, 200] on div "Janela de atendimento Grade de atendimento Capacidade Transportadoras Veículos …" at bounding box center [405, 190] width 811 height 380
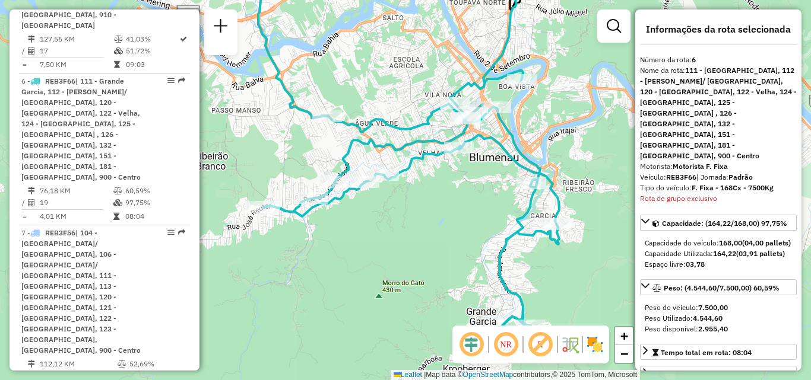
drag, startPoint x: 394, startPoint y: 230, endPoint x: 458, endPoint y: 187, distance: 77.5
click at [458, 187] on div "Janela de atendimento Grade de atendimento Capacidade Transportadoras Veículos …" at bounding box center [405, 190] width 811 height 380
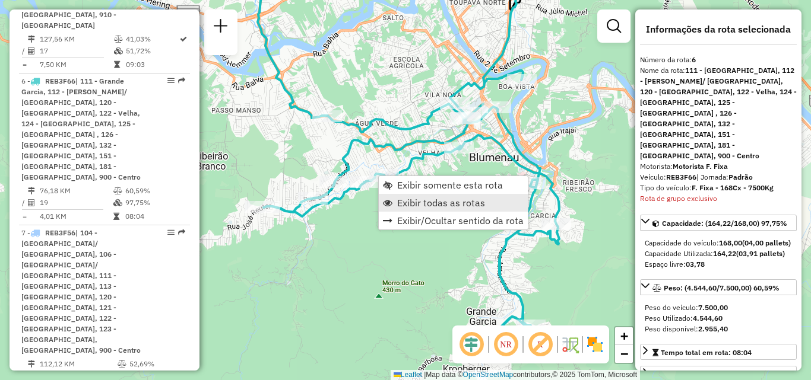
click at [433, 202] on span "Exibir todas as rotas" at bounding box center [441, 202] width 88 height 9
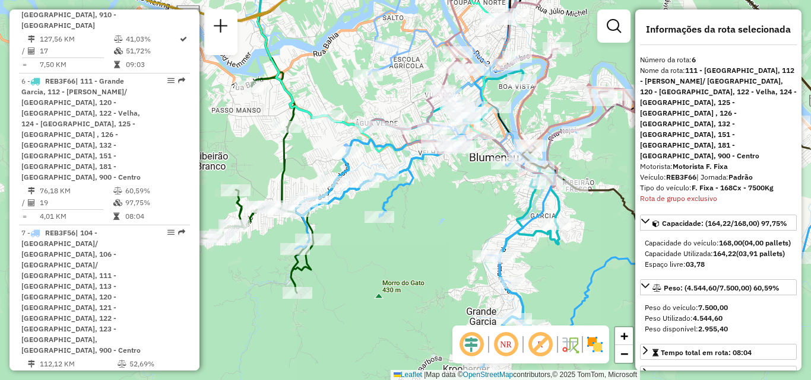
click at [411, 236] on div "Janela de atendimento Grade de atendimento Capacidade Transportadoras Veículos …" at bounding box center [405, 190] width 811 height 380
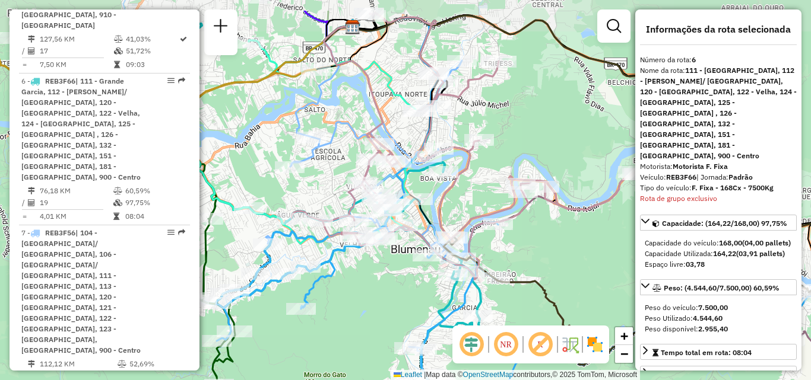
drag, startPoint x: 418, startPoint y: 235, endPoint x: 363, endPoint y: 285, distance: 74.4
click at [363, 285] on div "Janela de atendimento Grade de atendimento Capacidade Transportadoras Veículos …" at bounding box center [405, 190] width 811 height 380
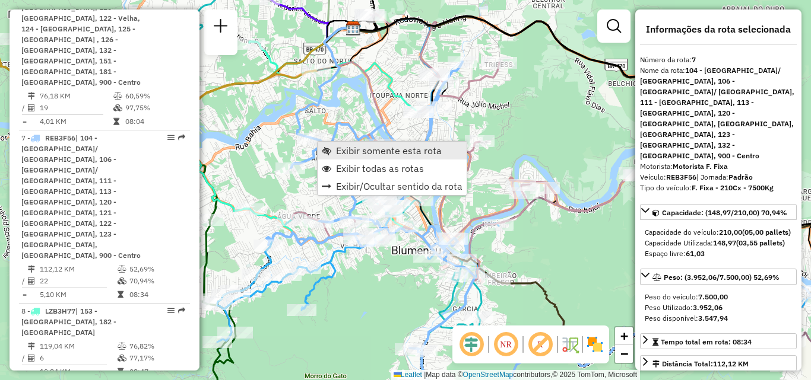
scroll to position [982, 0]
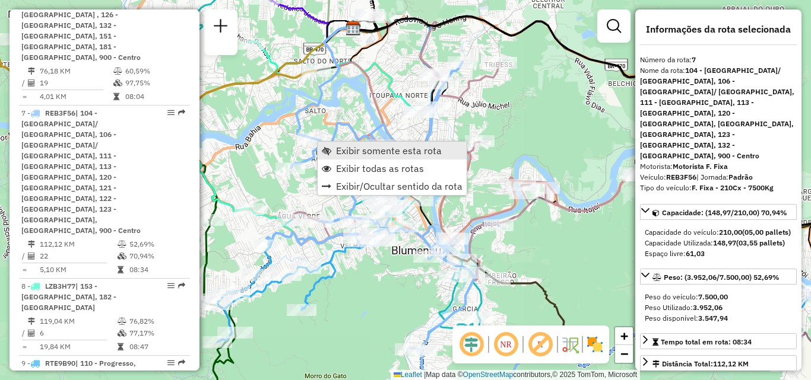
click at [341, 152] on span "Exibir somente esta rota" at bounding box center [389, 150] width 106 height 9
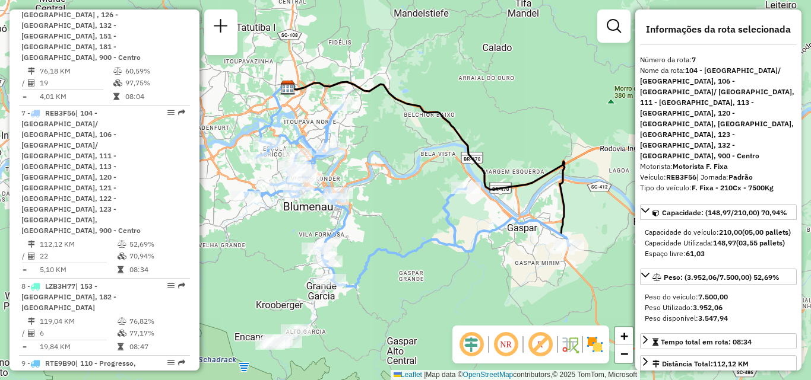
drag, startPoint x: 366, startPoint y: 171, endPoint x: 370, endPoint y: 137, distance: 34.8
click at [370, 137] on div "Janela de atendimento Grade de atendimento Capacidade Transportadoras Veículos …" at bounding box center [405, 190] width 811 height 380
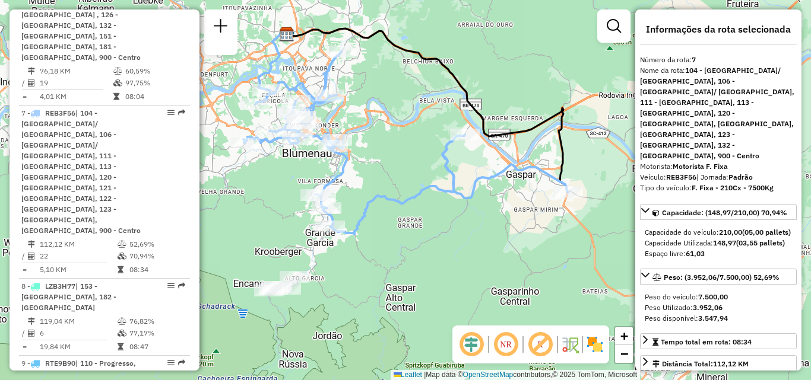
click at [423, 198] on div "Janela de atendimento Grade de atendimento Capacidade Transportadoras Veículos …" at bounding box center [405, 190] width 811 height 380
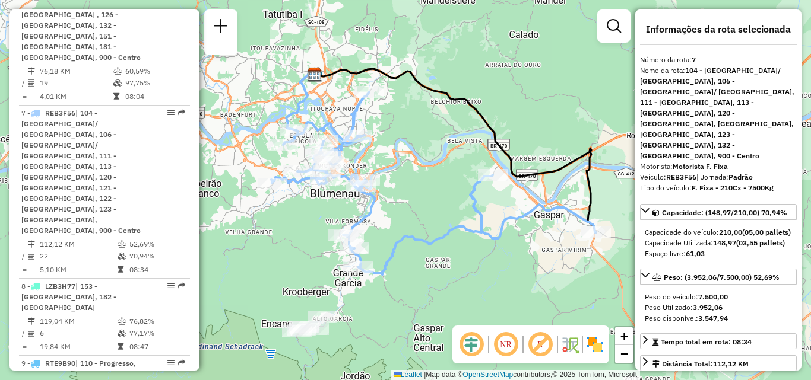
drag, startPoint x: 396, startPoint y: 195, endPoint x: 414, endPoint y: 223, distance: 32.8
click at [414, 223] on div "Janela de atendimento Grade de atendimento Capacidade Transportadoras Veículos …" at bounding box center [405, 190] width 811 height 380
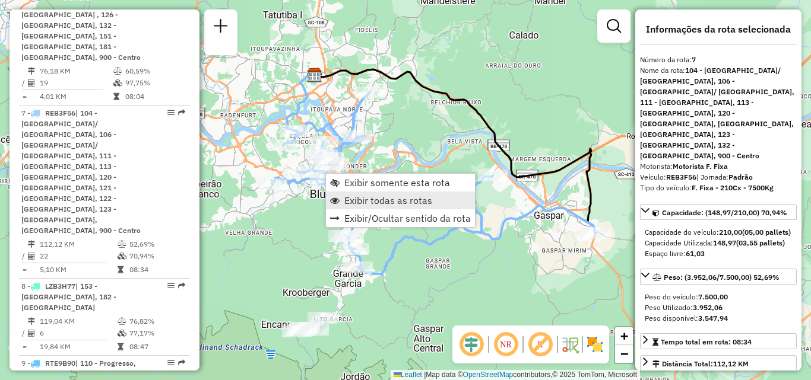
click at [353, 202] on span "Exibir todas as rotas" at bounding box center [388, 200] width 88 height 9
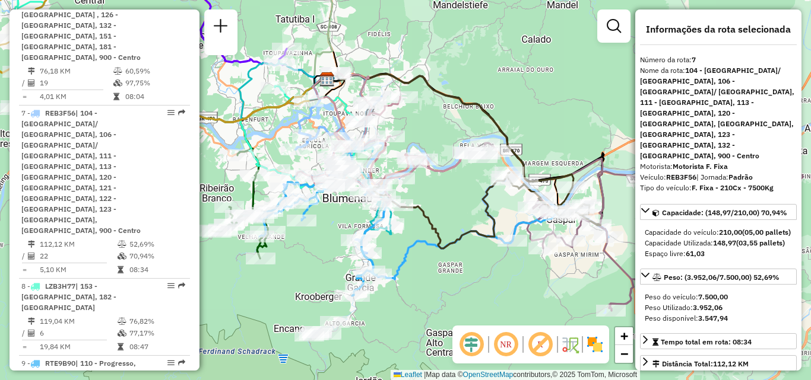
drag, startPoint x: 307, startPoint y: 212, endPoint x: 334, endPoint y: 217, distance: 27.7
click at [334, 217] on div "Janela de atendimento Grade de atendimento Capacidade Transportadoras Veículos …" at bounding box center [405, 190] width 811 height 380
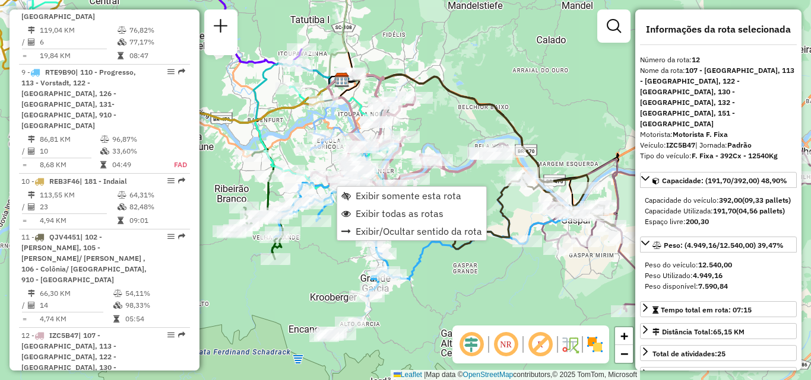
scroll to position [1386, 0]
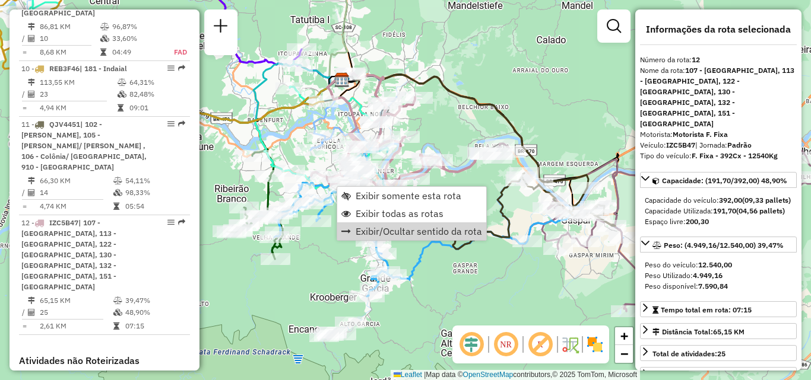
click at [321, 242] on div "Janela de atendimento Grade de atendimento Capacidade Transportadoras Veículos …" at bounding box center [405, 190] width 811 height 380
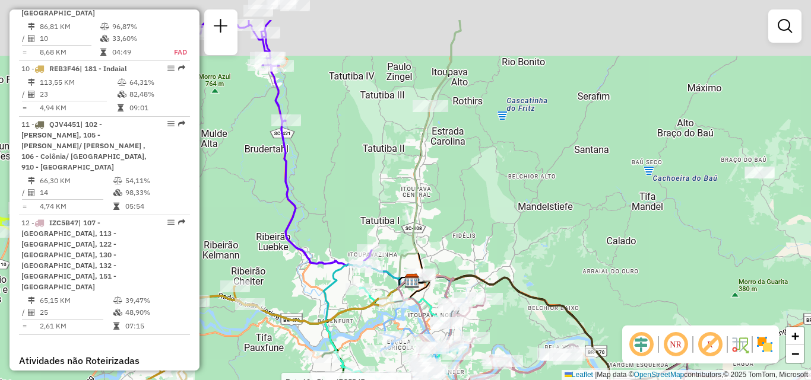
drag, startPoint x: 352, startPoint y: 220, endPoint x: 344, endPoint y: 278, distance: 59.3
click at [344, 278] on div "Rota 12 - Placa IZC5B47 92801514 - VOLNEI SERVICOS DE B Janela de atendimento G…" at bounding box center [405, 190] width 811 height 380
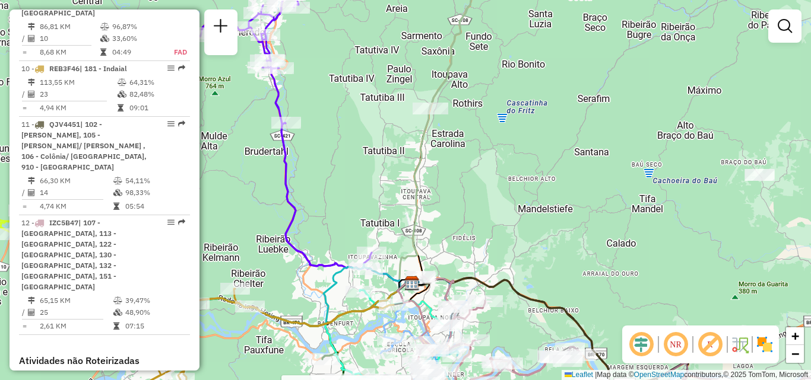
drag, startPoint x: 310, startPoint y: 265, endPoint x: 288, endPoint y: 200, distance: 68.9
click at [291, 208] on icon at bounding box center [285, 115] width 173 height 307
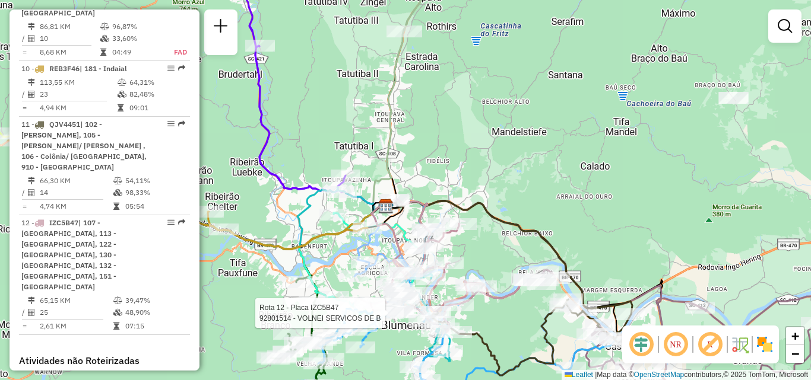
drag, startPoint x: 299, startPoint y: 225, endPoint x: 348, endPoint y: 189, distance: 61.1
click at [344, 198] on icon at bounding box center [373, 302] width 153 height 228
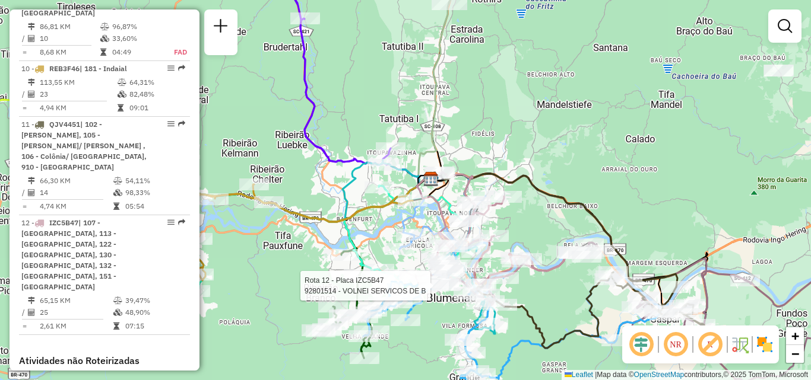
drag, startPoint x: 522, startPoint y: 217, endPoint x: 441, endPoint y: 137, distance: 113.7
click at [460, 151] on div "Rota 12 - Placa IZC5B47 92801514 - VOLNEI SERVICOS DE B Rota 6 - Placa REB3F66 …" at bounding box center [405, 190] width 811 height 380
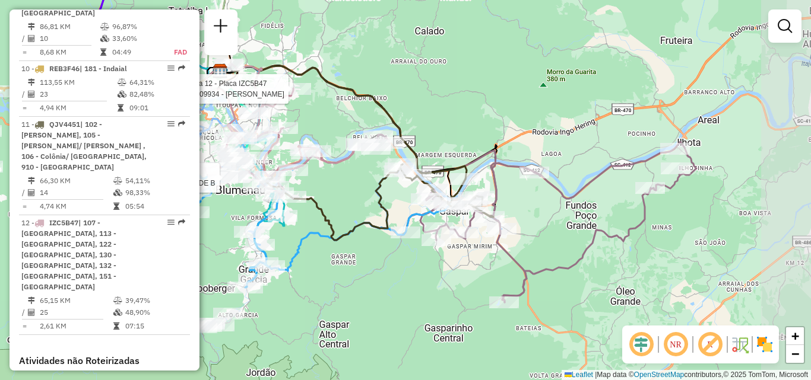
drag, startPoint x: 475, startPoint y: 206, endPoint x: 307, endPoint y: 174, distance: 170.9
click at [309, 176] on div "Rota 12 - Placa IZC5B47 92801514 - VOLNEI SERVICOS DE B Rota 12 - Placa IZC5B47…" at bounding box center [405, 190] width 811 height 380
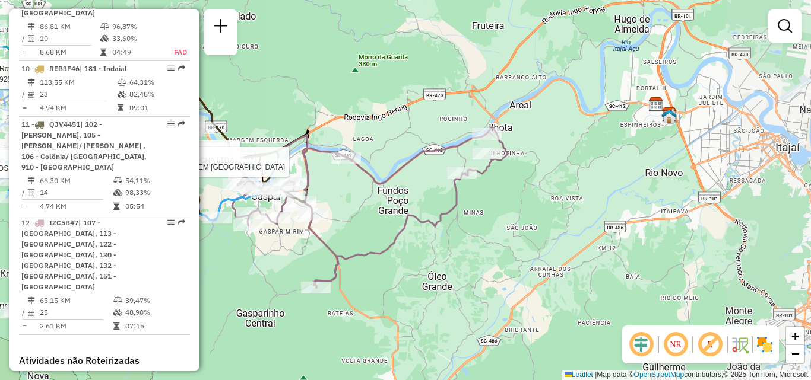
drag, startPoint x: 567, startPoint y: 233, endPoint x: 411, endPoint y: 227, distance: 155.6
click at [411, 227] on div "Rota 12 - Placa IZC5B47 92801514 - VOLNEI SERVICOS DE B Rota 12 - Placa IZC5B47…" at bounding box center [405, 190] width 811 height 380
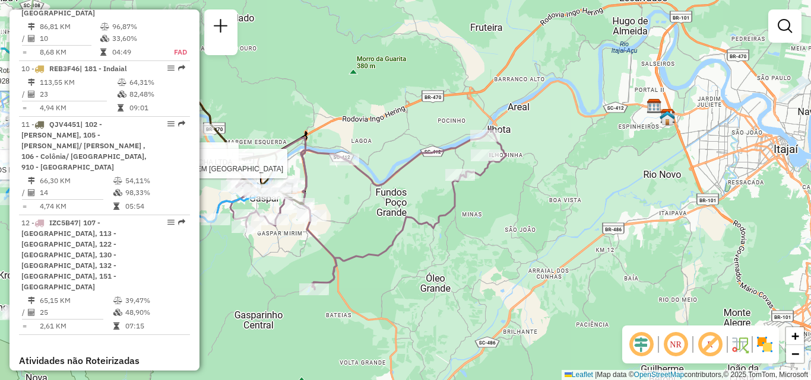
click at [484, 225] on icon at bounding box center [297, 206] width 418 height 168
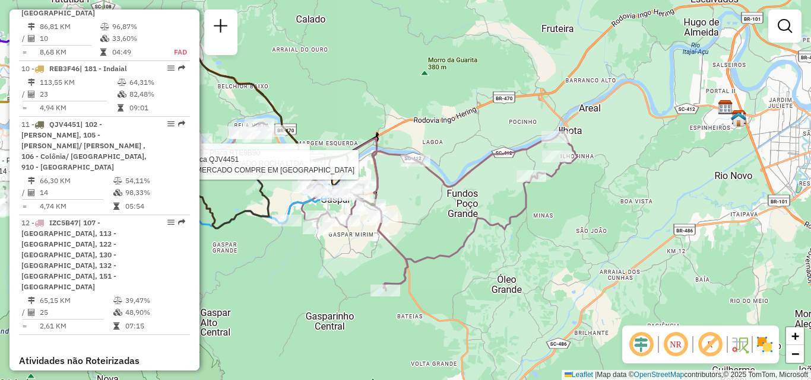
drag, startPoint x: 426, startPoint y: 208, endPoint x: 499, endPoint y: 220, distance: 74.1
click at [499, 220] on div "Rota 12 - Placa IZC5B47 92801514 - VOLNEI SERVICOS DE B Rota 12 - Placa IZC5B47…" at bounding box center [405, 190] width 811 height 380
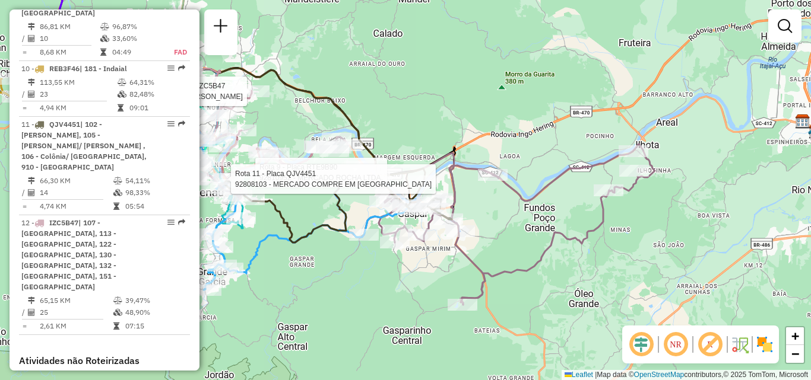
drag, startPoint x: 341, startPoint y: 230, endPoint x: 400, endPoint y: 240, distance: 60.2
click at [451, 243] on icon at bounding box center [337, 205] width 227 height 76
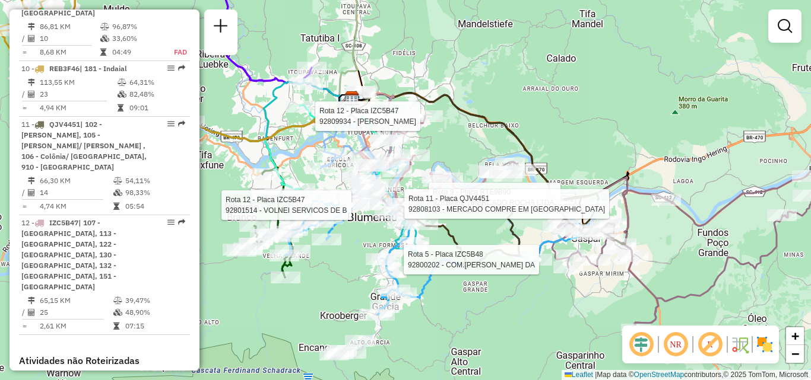
click at [433, 250] on div "Rota 12 - Placa IZC5B47 92801514 - VOLNEI SERVICOS DE B Rota 12 - Placa IZC5B47…" at bounding box center [405, 190] width 811 height 380
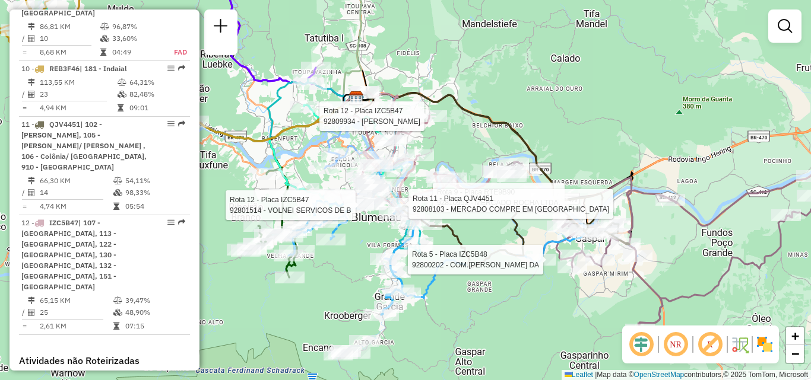
drag, startPoint x: 481, startPoint y: 287, endPoint x: 503, endPoint y: 283, distance: 23.0
click at [503, 283] on div "Rota 12 - Placa IZC5B47 92801514 - VOLNEI SERVICOS DE B Rota 12 - Placa IZC5B47…" at bounding box center [405, 190] width 811 height 380
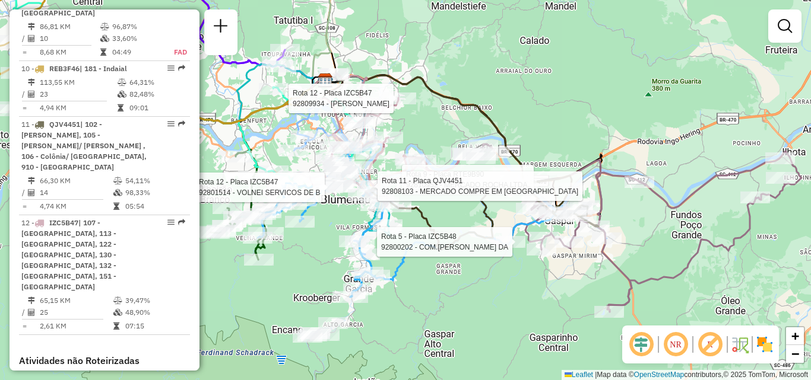
drag, startPoint x: 456, startPoint y: 298, endPoint x: 391, endPoint y: 286, distance: 65.8
click at [393, 287] on div "Rota 12 - Placa IZC5B47 92801514 - VOLNEI SERVICOS DE B Rota 12 - Placa IZC5B47…" at bounding box center [405, 190] width 811 height 380
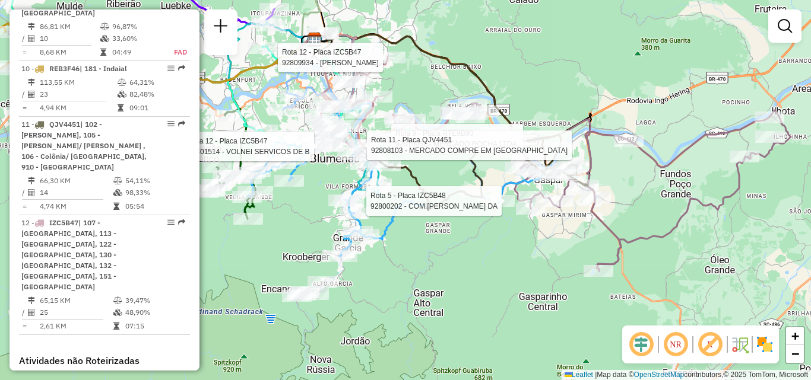
drag, startPoint x: 427, startPoint y: 294, endPoint x: 433, endPoint y: 283, distance: 12.7
click at [433, 285] on div "Rota 12 - Placa IZC5B47 92801514 - VOLNEI SERVICOS DE B Rota 12 - Placa IZC5B47…" at bounding box center [405, 190] width 811 height 380
